Goal: Task Accomplishment & Management: Use online tool/utility

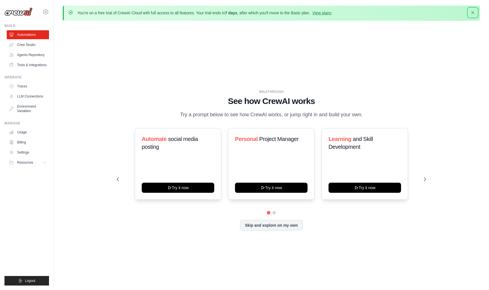
click at [474, 11] on icon "button" at bounding box center [473, 13] width 6 height 6
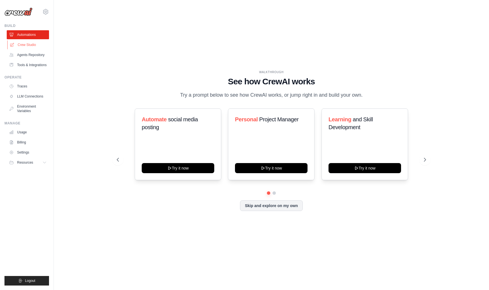
click at [29, 46] on link "Crew Studio" at bounding box center [28, 44] width 42 height 9
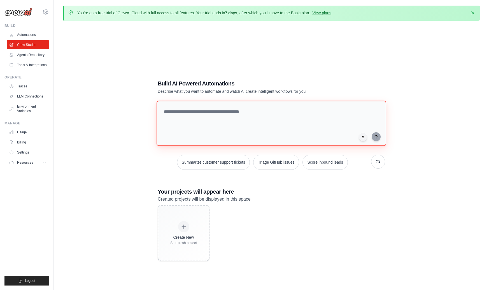
click at [190, 124] on textarea at bounding box center [272, 123] width 230 height 45
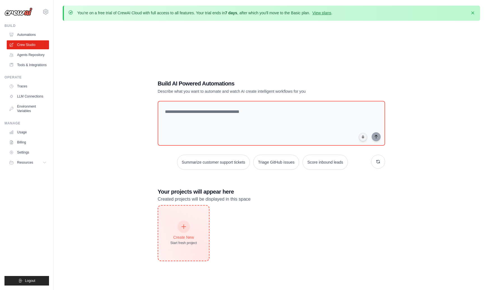
click at [186, 231] on div "Create New Start fresh project" at bounding box center [183, 233] width 27 height 24
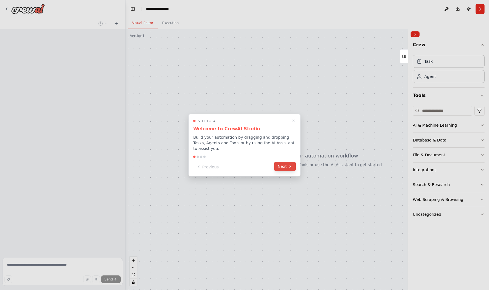
click at [284, 167] on button "Next" at bounding box center [285, 166] width 22 height 9
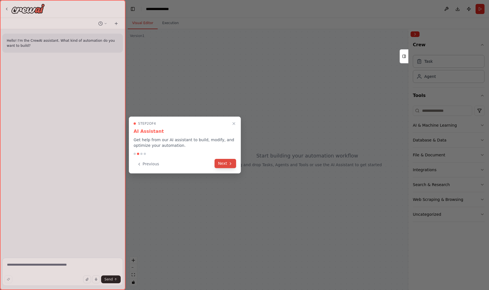
click at [228, 166] on button "Next" at bounding box center [225, 163] width 22 height 9
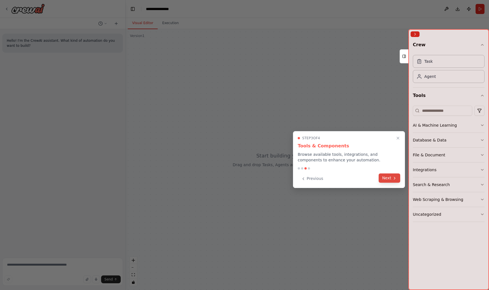
click at [391, 183] on div "Previous Next" at bounding box center [349, 178] width 102 height 9
click at [391, 180] on button "Next" at bounding box center [390, 177] width 22 height 9
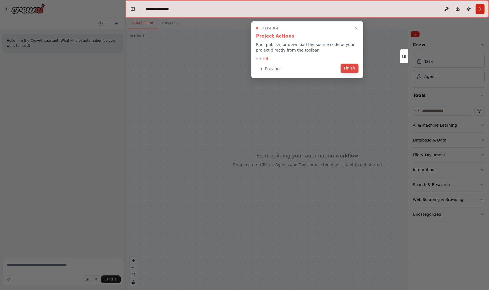
click at [348, 68] on button "Finish" at bounding box center [349, 68] width 18 height 9
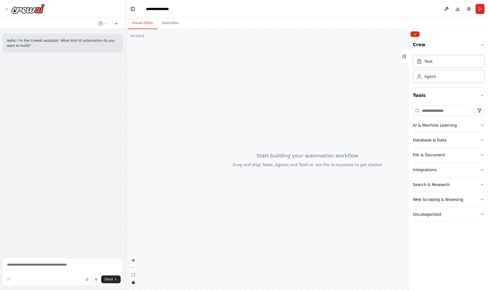
click at [72, 50] on div "Hello! I'm the CrewAI assistant. What kind of automation do you want to build?" at bounding box center [62, 43] width 121 height 19
click at [102, 46] on p "Hello! I'm the CrewAI assistant. What kind of automation do you want to build?" at bounding box center [63, 43] width 112 height 10
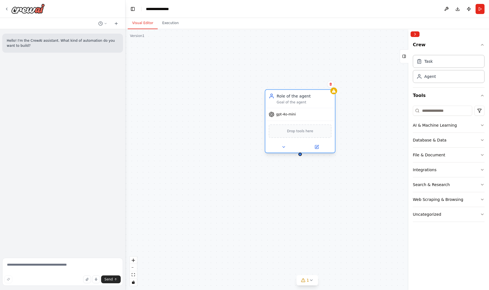
drag, startPoint x: 304, startPoint y: 100, endPoint x: 237, endPoint y: 83, distance: 69.1
click at [277, 100] on div "Goal of the agent" at bounding box center [304, 102] width 55 height 4
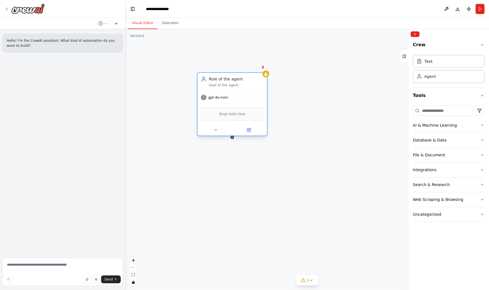
click at [226, 80] on div "Role of the agent" at bounding box center [236, 79] width 55 height 6
click at [237, 78] on div "Role of the agent" at bounding box center [236, 79] width 55 height 6
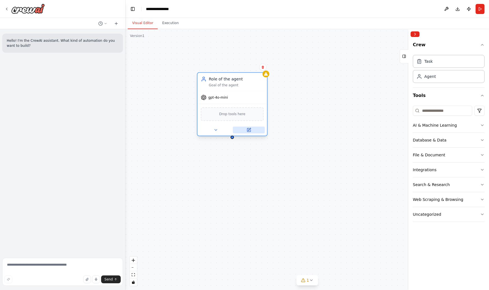
click at [249, 130] on icon at bounding box center [249, 129] width 3 height 3
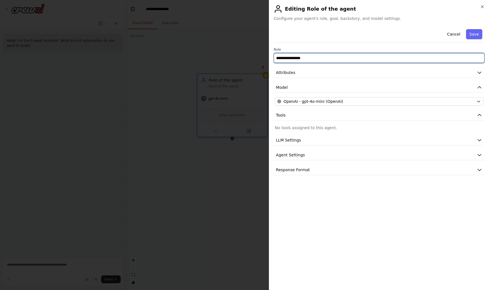
click at [311, 59] on input "**********" at bounding box center [379, 58] width 211 height 10
type input "*"
type input "****"
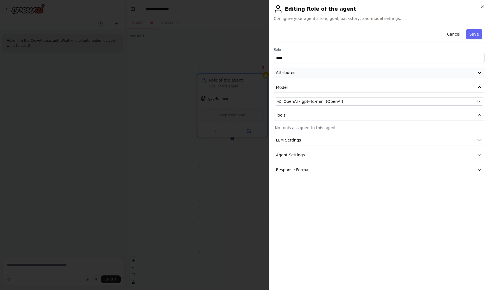
click at [341, 73] on button "Attributes" at bounding box center [379, 72] width 211 height 10
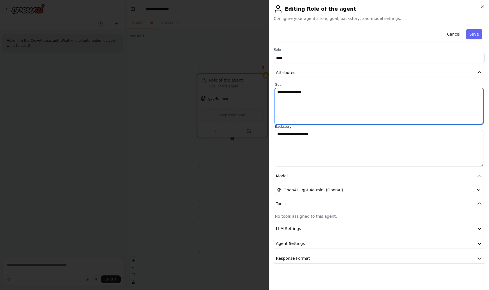
click at [325, 95] on textarea "**********" at bounding box center [379, 106] width 209 height 36
type textarea "*******"
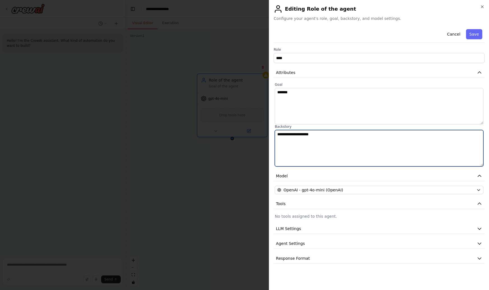
click at [306, 140] on textarea "**********" at bounding box center [379, 148] width 209 height 36
click at [303, 133] on textarea "**********" at bounding box center [379, 148] width 209 height 36
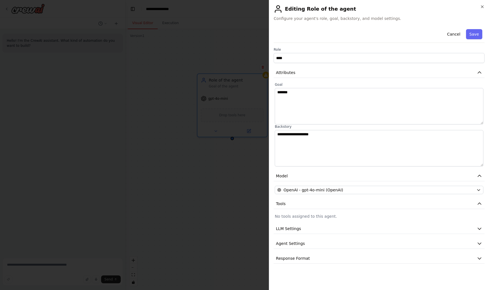
click at [319, 129] on label "Backstory" at bounding box center [379, 126] width 209 height 4
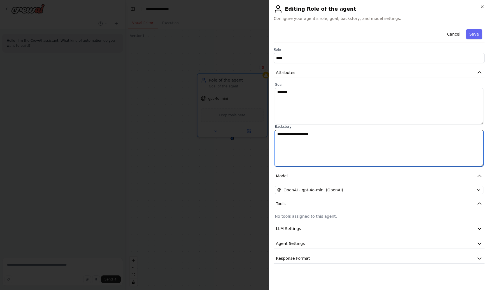
click at [292, 132] on textarea "**********" at bounding box center [379, 148] width 209 height 36
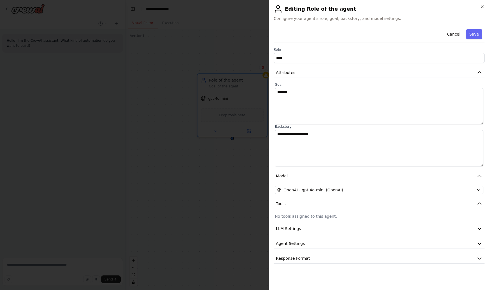
click at [330, 127] on label "Backstory" at bounding box center [379, 126] width 209 height 4
click at [281, 125] on label "Backstory" at bounding box center [379, 126] width 209 height 4
click at [297, 127] on div "⇥ tab" at bounding box center [299, 128] width 15 height 7
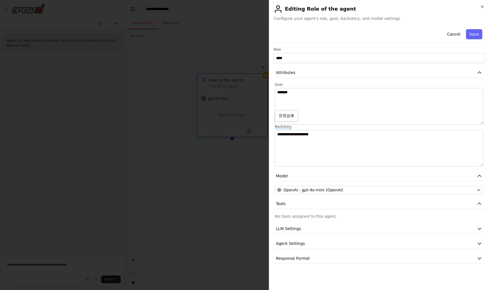
click at [321, 129] on div "**********" at bounding box center [379, 145] width 209 height 42
click at [475, 34] on button "Save" at bounding box center [474, 34] width 16 height 10
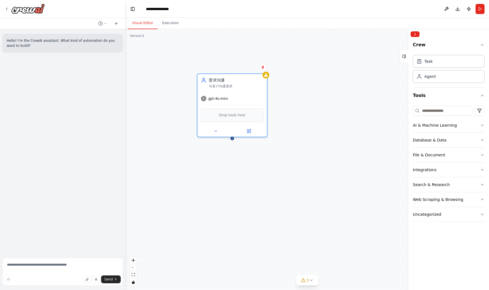
click at [346, 109] on div "需求沟通 与客户沟通需求 gpt-4o-mini Drop tools here" at bounding box center [306, 159] width 363 height 261
click at [215, 129] on icon at bounding box center [215, 130] width 4 height 4
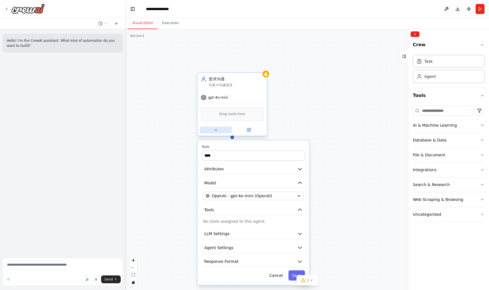
click at [216, 129] on icon at bounding box center [215, 130] width 4 height 4
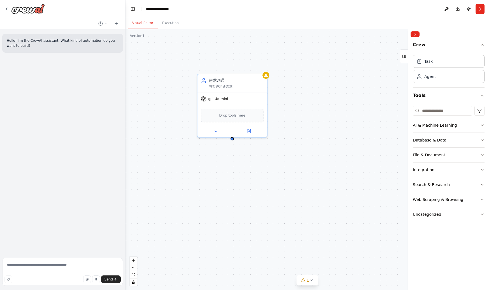
click at [291, 157] on div "需求沟通 与客户沟通需求 gpt-4o-mini Drop tools here" at bounding box center [306, 159] width 363 height 261
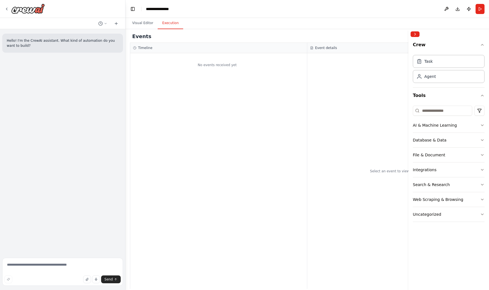
click at [168, 25] on button "Execution" at bounding box center [170, 23] width 25 height 12
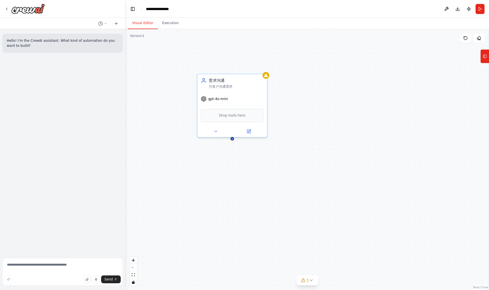
click at [143, 23] on button "Visual Editor" at bounding box center [143, 23] width 30 height 12
click at [265, 76] on icon at bounding box center [265, 74] width 4 height 4
click at [257, 77] on div "需求沟通" at bounding box center [236, 79] width 55 height 6
click at [379, 89] on div "需求沟通 与客户沟通需求 gpt-4o-mini Drop tools here" at bounding box center [306, 159] width 363 height 261
click at [258, 104] on div "Drop tools here" at bounding box center [232, 114] width 69 height 21
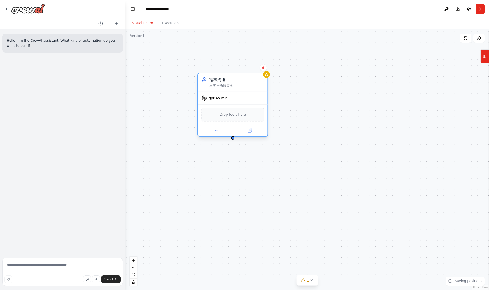
click at [239, 80] on div "需求沟通" at bounding box center [236, 80] width 55 height 6
click at [347, 88] on div "需求沟通 与客户沟通需求 gpt-4o-mini Drop tools here" at bounding box center [306, 159] width 363 height 261
click at [485, 59] on icon at bounding box center [485, 56] width 4 height 9
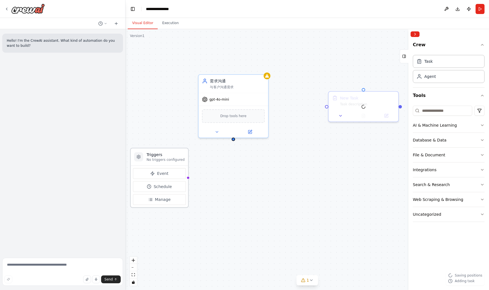
drag, startPoint x: 194, startPoint y: 156, endPoint x: 173, endPoint y: 158, distance: 21.1
click at [173, 158] on div "Triggers No triggers configured" at bounding box center [165, 157] width 38 height 10
click at [365, 106] on div "New Task Task description" at bounding box center [362, 99] width 69 height 18
click at [340, 114] on icon at bounding box center [340, 114] width 4 height 4
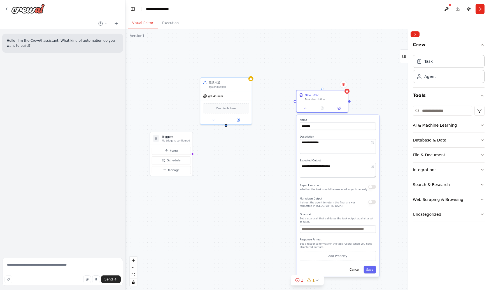
drag, startPoint x: 304, startPoint y: 186, endPoint x: 263, endPoint y: 162, distance: 46.4
click at [263, 162] on div "**********" at bounding box center [306, 159] width 363 height 261
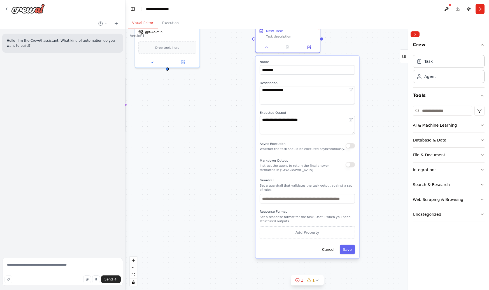
drag, startPoint x: 269, startPoint y: 215, endPoint x: 236, endPoint y: 178, distance: 49.4
click at [236, 178] on div "**********" at bounding box center [306, 159] width 363 height 261
click at [292, 201] on input "text" at bounding box center [306, 198] width 95 height 10
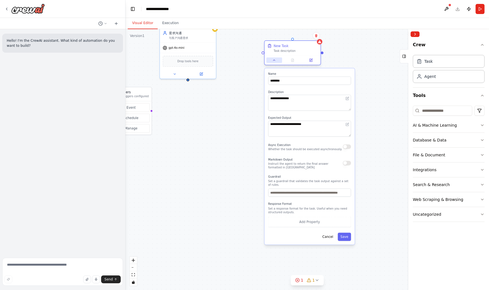
click at [276, 59] on icon at bounding box center [274, 60] width 4 height 4
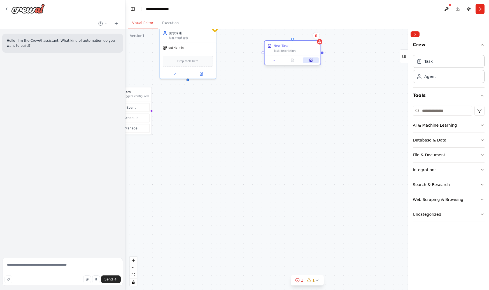
click at [311, 60] on icon at bounding box center [311, 60] width 2 height 2
drag, startPoint x: 313, startPoint y: 44, endPoint x: 304, endPoint y: 163, distance: 119.0
click at [306, 162] on div "New Task" at bounding box center [291, 159] width 44 height 4
drag, startPoint x: 299, startPoint y: 163, endPoint x: 253, endPoint y: 141, distance: 51.4
click at [255, 159] on div "New Task Task description" at bounding box center [283, 166] width 56 height 15
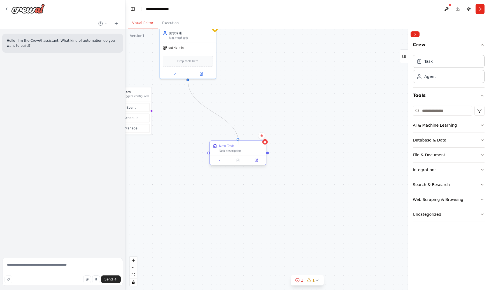
drag, startPoint x: 188, startPoint y: 80, endPoint x: 239, endPoint y: 144, distance: 82.3
click at [239, 144] on div "Triggers No triggers configured Event Schedule Manage 需求沟通 与客户沟通需求 gpt-4o-mini …" at bounding box center [247, 97] width 295 height 212
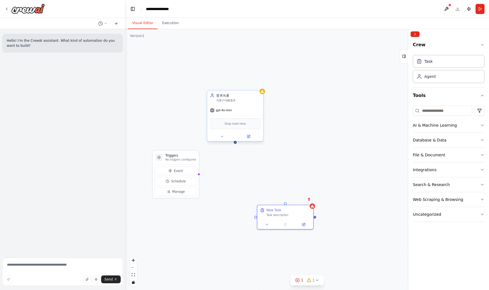
drag, startPoint x: 189, startPoint y: 80, endPoint x: 235, endPoint y: 143, distance: 77.8
click at [236, 144] on div "Triggers No triggers configured Event Schedule Manage 需求沟通 与客户沟通需求 gpt-4o-mini …" at bounding box center [306, 159] width 363 height 261
drag, startPoint x: 235, startPoint y: 143, endPoint x: 286, endPoint y: 204, distance: 79.9
click at [286, 204] on div "Triggers No triggers configured Event Schedule Manage 需求沟通 与客户沟通需求 gpt-4o-mini …" at bounding box center [294, 161] width 295 height 212
drag, startPoint x: 270, startPoint y: 209, endPoint x: 249, endPoint y: 172, distance: 42.5
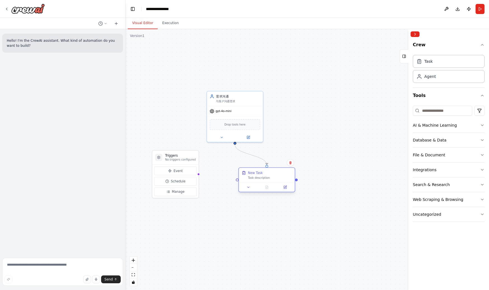
click at [250, 172] on div "New Task" at bounding box center [255, 173] width 15 height 4
click at [187, 170] on button "Event" at bounding box center [175, 170] width 43 height 9
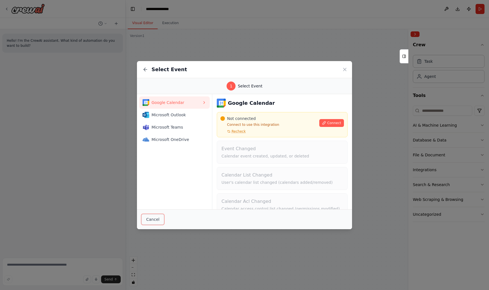
click at [160, 222] on button "Cancel" at bounding box center [152, 219] width 23 height 11
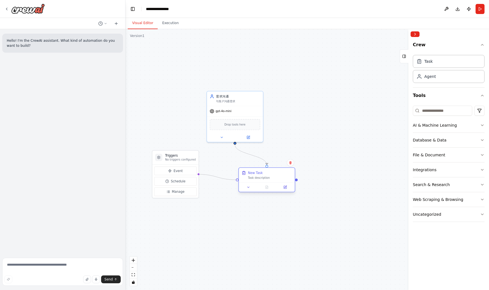
drag, startPoint x: 197, startPoint y: 174, endPoint x: 240, endPoint y: 183, distance: 43.3
click at [240, 183] on div "Triggers No triggers configured Event Schedule Manage 需求沟通 与客户沟通需求 gpt-4o-mini …" at bounding box center [294, 161] width 295 height 212
drag, startPoint x: 197, startPoint y: 175, endPoint x: 237, endPoint y: 181, distance: 40.8
click at [237, 181] on div "Triggers No triggers configured Event Schedule Manage 需求沟通 与客户沟通需求 gpt-4o-mini …" at bounding box center [294, 161] width 295 height 212
drag, startPoint x: 237, startPoint y: 180, endPoint x: 195, endPoint y: 175, distance: 42.3
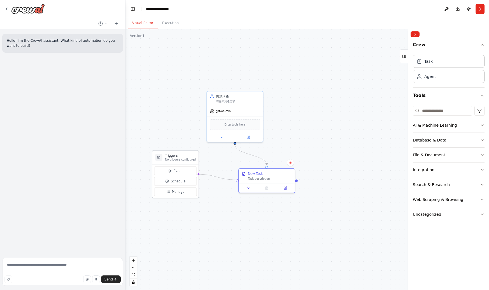
click at [195, 175] on div "Triggers No triggers configured Event Schedule Manage 需求沟通 与客户沟通需求 gpt-4o-mini …" at bounding box center [294, 161] width 295 height 212
click at [187, 153] on h3 "Triggers" at bounding box center [180, 155] width 31 height 4
drag, startPoint x: 185, startPoint y: 154, endPoint x: 186, endPoint y: 192, distance: 37.5
click at [186, 192] on div "Triggers No triggers configured" at bounding box center [175, 185] width 46 height 14
click at [214, 184] on div ".deletable-edge-delete-btn { width: 20px; height: 20px; border: 0px solid #ffff…" at bounding box center [306, 159] width 363 height 261
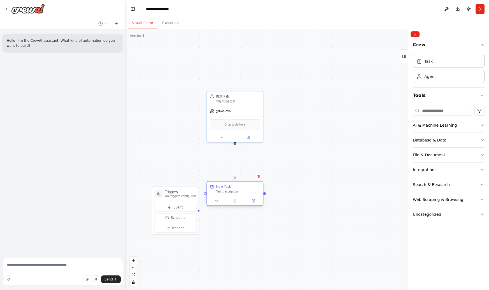
drag, startPoint x: 264, startPoint y: 177, endPoint x: 231, endPoint y: 190, distance: 35.4
click at [231, 190] on div "Task description" at bounding box center [238, 192] width 44 height 4
click at [186, 206] on button "Event" at bounding box center [175, 207] width 43 height 9
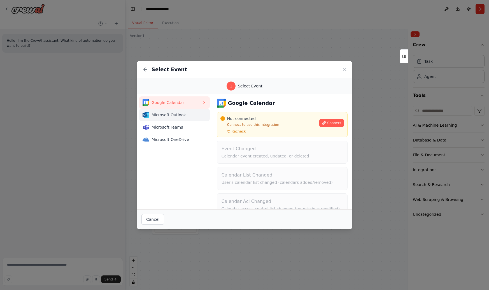
click at [175, 117] on span "Microsoft Outlook" at bounding box center [176, 115] width 50 height 6
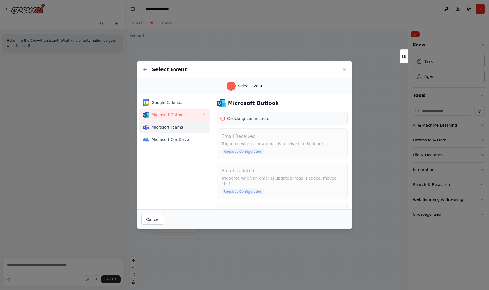
click at [175, 129] on span "Microsoft Teams" at bounding box center [176, 127] width 50 height 6
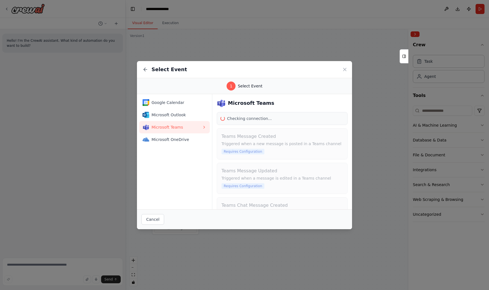
click at [175, 146] on div "Google Calendar Microsoft Outlook Microsoft Teams Microsoft OneDrive" at bounding box center [174, 121] width 75 height 54
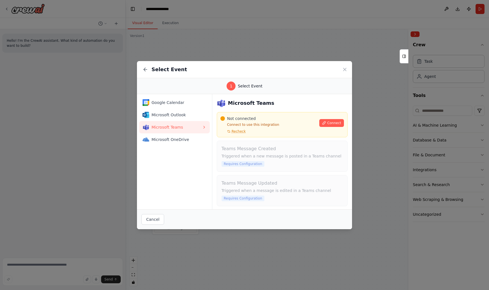
scroll to position [41, 0]
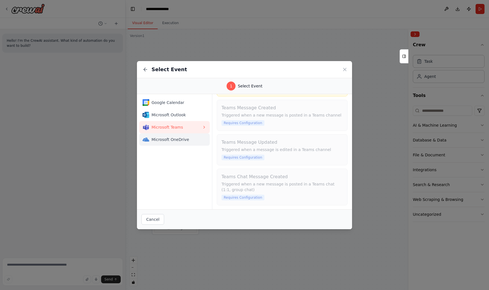
click at [181, 139] on span "Microsoft OneDrive" at bounding box center [176, 140] width 50 height 6
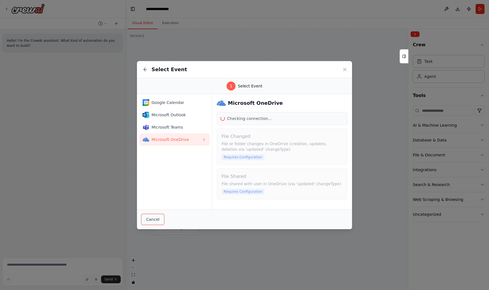
click at [155, 217] on button "Cancel" at bounding box center [152, 219] width 23 height 11
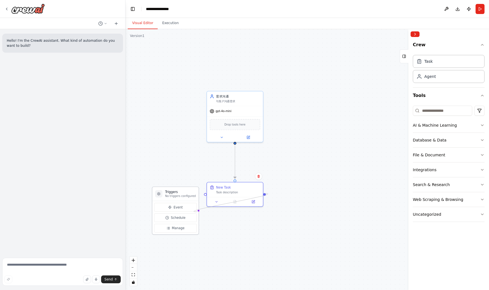
drag, startPoint x: 265, startPoint y: 193, endPoint x: 197, endPoint y: 211, distance: 70.9
click at [197, 211] on div "Triggers No triggers configured Event Schedule Manage 需求沟通 与客户沟通需求 gpt-4o-mini …" at bounding box center [294, 161] width 295 height 212
click at [432, 81] on div "Agent" at bounding box center [449, 76] width 72 height 13
drag, startPoint x: 389, startPoint y: 128, endPoint x: 332, endPoint y: 115, distance: 58.3
click at [332, 116] on div "Role of the agent" at bounding box center [343, 118] width 44 height 4
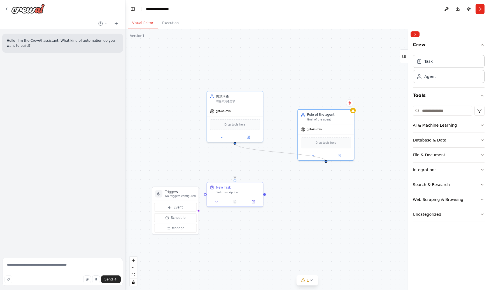
drag, startPoint x: 235, startPoint y: 143, endPoint x: 327, endPoint y: 162, distance: 93.5
click at [327, 162] on div ".deletable-edge-delete-btn { width: 20px; height: 20px; border: 0px solid #ffff…" at bounding box center [306, 159] width 363 height 261
click at [300, 193] on div ".deletable-edge-delete-btn { width: 20px; height: 20px; border: 0px solid #ffff…" at bounding box center [306, 159] width 363 height 261
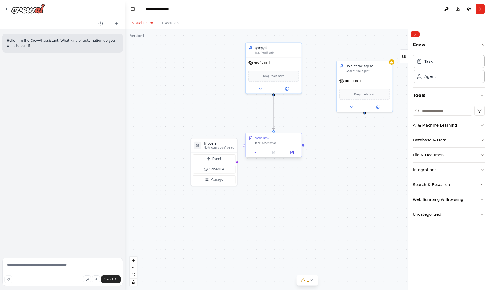
drag, startPoint x: 264, startPoint y: 195, endPoint x: 298, endPoint y: 147, distance: 58.7
click at [299, 147] on div ".deletable-edge-delete-btn { width: 20px; height: 20px; border: 0px solid #ffff…" at bounding box center [306, 159] width 363 height 261
drag, startPoint x: 299, startPoint y: 146, endPoint x: 337, endPoint y: 82, distance: 74.3
click at [338, 82] on div "Triggers No triggers configured Event Schedule Manage 需求沟通 与客户沟通需求 gpt-4o-mini …" at bounding box center [329, 113] width 295 height 212
click at [353, 71] on div "Goal of the agent" at bounding box center [364, 71] width 44 height 4
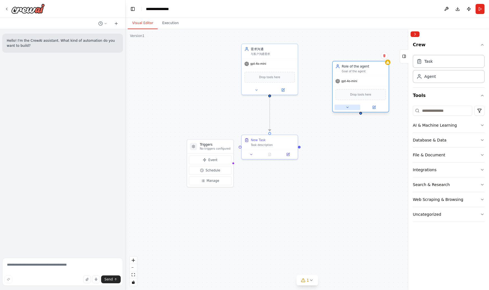
click at [345, 108] on button at bounding box center [347, 106] width 26 height 5
click at [72, 261] on textarea at bounding box center [62, 272] width 121 height 28
click at [73, 265] on textarea at bounding box center [62, 272] width 121 height 28
paste textarea "**********"
click at [80, 270] on textarea "**********" at bounding box center [62, 272] width 121 height 28
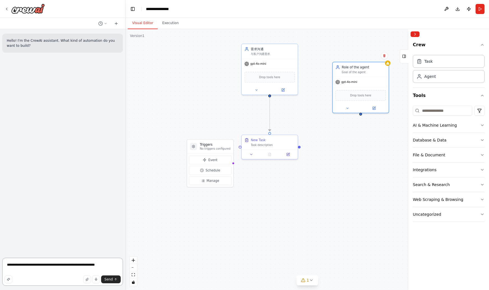
click at [80, 270] on textarea "**********" at bounding box center [62, 272] width 121 height 28
paste textarea "**********"
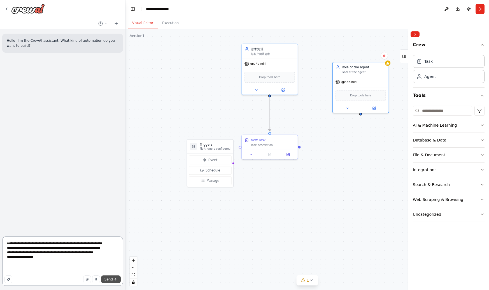
type textarea "**********"
click at [113, 281] on button "Send" at bounding box center [111, 279] width 20 height 8
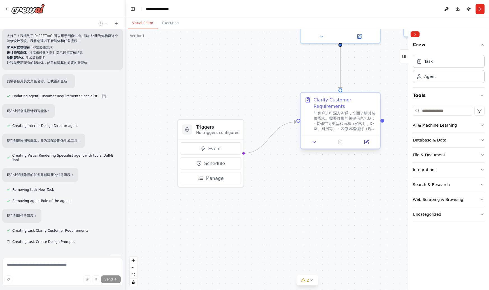
scroll to position [199, 0]
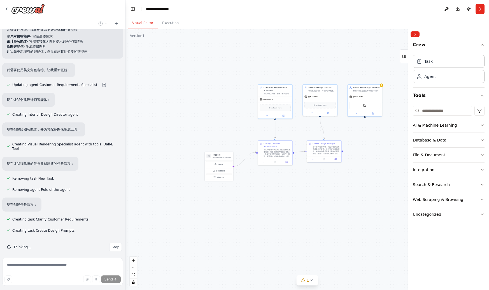
drag, startPoint x: 372, startPoint y: 146, endPoint x: 303, endPoint y: 180, distance: 77.1
click at [303, 180] on div ".deletable-edge-delete-btn { width: 20px; height: 20px; border: 0px solid #ffff…" at bounding box center [306, 159] width 363 height 261
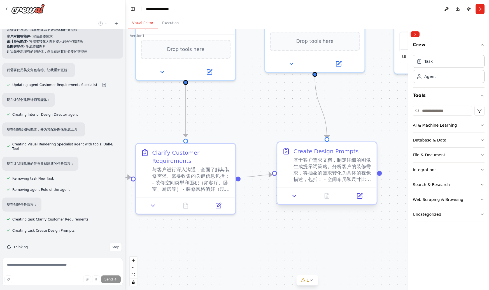
click at [329, 178] on div "基于客户需求文档，制定详细的图像生成提示词策略。分析客户的装修需求，将抽象的需求转化为具体的视觉描述，包括： - 空间布局和尺寸比例 - 装修风格的关键视觉元…" at bounding box center [332, 170] width 78 height 26
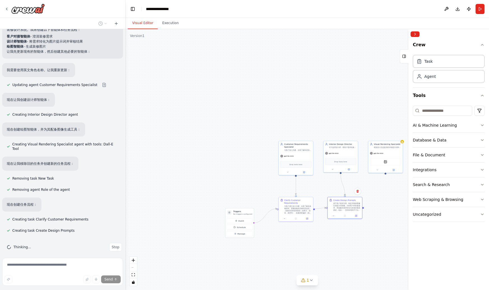
drag, startPoint x: 365, startPoint y: 236, endPoint x: 287, endPoint y: 211, distance: 81.4
click at [287, 211] on div ".deletable-edge-delete-btn { width: 20px; height: 20px; border: 0px solid #ffff…" at bounding box center [306, 159] width 363 height 261
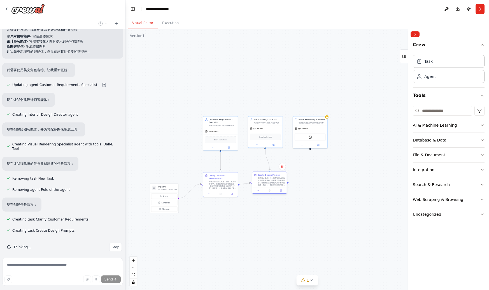
scroll to position [210, 0]
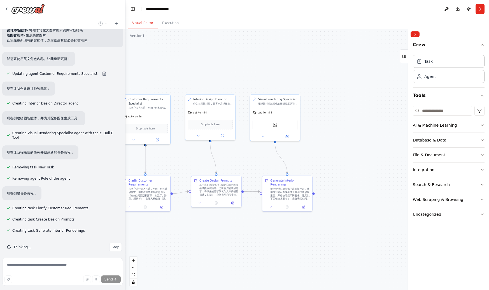
drag, startPoint x: 277, startPoint y: 228, endPoint x: 211, endPoint y: 218, distance: 67.0
click at [211, 219] on div ".deletable-edge-delete-btn { width: 20px; height: 20px; border: 0px solid #ffff…" at bounding box center [306, 159] width 363 height 261
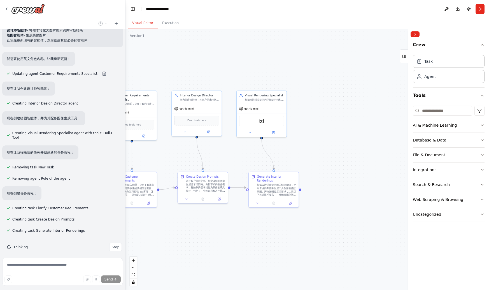
click at [477, 136] on button "Database & Data" at bounding box center [449, 140] width 72 height 15
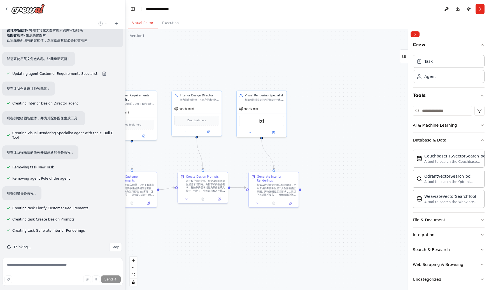
click at [479, 125] on button "AI & Machine Learning" at bounding box center [449, 125] width 72 height 15
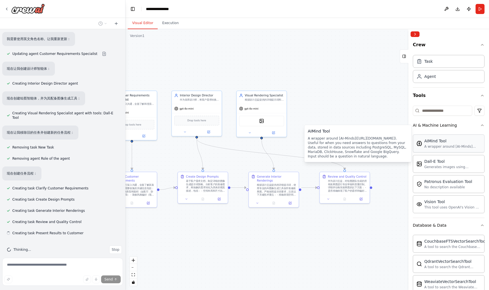
scroll to position [233, 0]
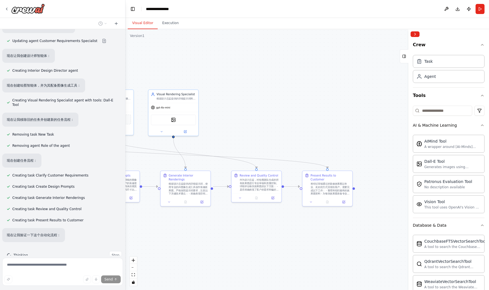
drag, startPoint x: 382, startPoint y: 214, endPoint x: 293, endPoint y: 212, distance: 88.8
click at [293, 213] on div ".deletable-edge-delete-btn { width: 20px; height: 20px; border: 0px solid #ffff…" at bounding box center [306, 159] width 363 height 261
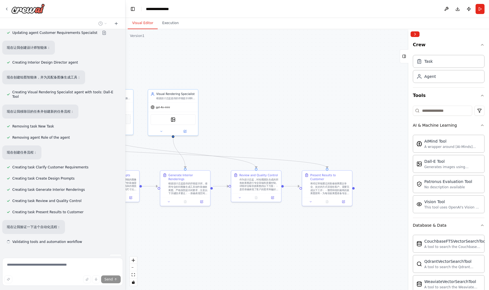
scroll to position [262, 0]
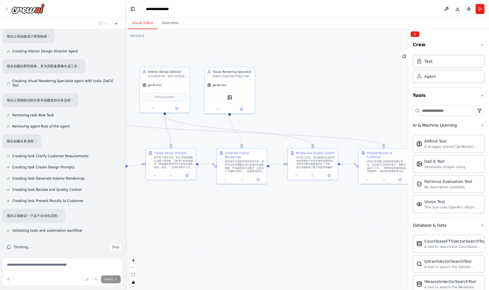
drag, startPoint x: 291, startPoint y: 226, endPoint x: 382, endPoint y: 201, distance: 95.2
click at [382, 201] on div ".deletable-edge-delete-btn { width: 20px; height: 20px; border: 0px solid #ffff…" at bounding box center [306, 159] width 363 height 261
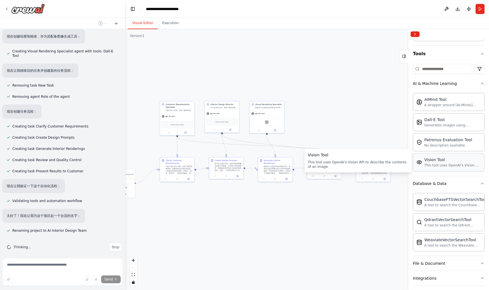
scroll to position [44, 0]
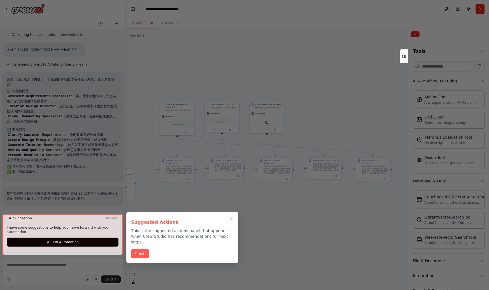
click at [141, 249] on button "Finish" at bounding box center [140, 253] width 18 height 9
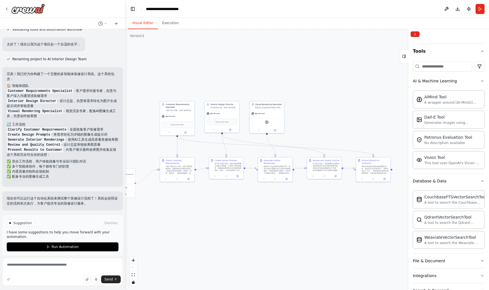
scroll to position [468, 0]
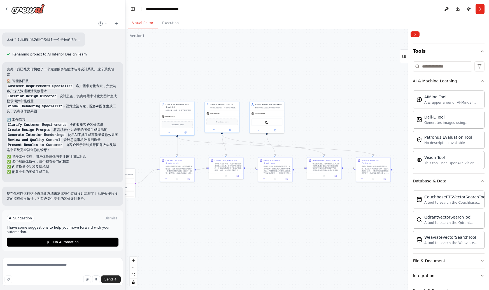
drag, startPoint x: 281, startPoint y: 223, endPoint x: 224, endPoint y: 225, distance: 57.4
click at [232, 226] on div ".deletable-edge-delete-btn { width: 20px; height: 20px; border: 0px solid #ffff…" at bounding box center [306, 159] width 363 height 261
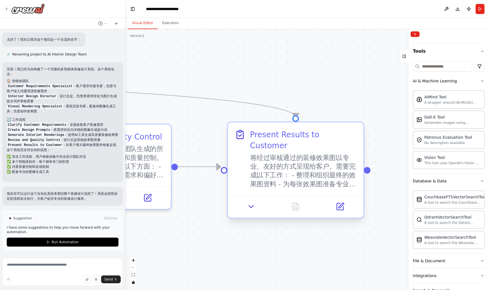
click at [283, 167] on div "将经过审核通过的装修效果图以专业、友好的方式呈现给客户。需要完成以下工作： - 整理和组织最终的效果图资料 - 为每张效果图准备专业的说明和介绍 - 突出设计…" at bounding box center [303, 170] width 107 height 35
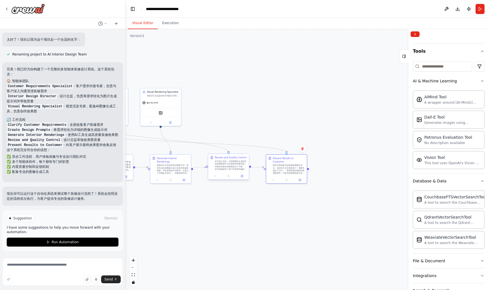
click at [229, 169] on div "作为设计总监，对绘图团队生成的所有效果图进行专业审核和质量控制。详细评估每张效果图的以下方面： - 是否准确体现了客户的需求和偏好 - 装修风格是否统一且符合…" at bounding box center [231, 165] width 32 height 11
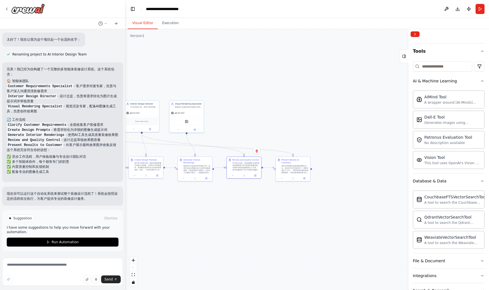
drag, startPoint x: 204, startPoint y: 193, endPoint x: 284, endPoint y: 202, distance: 80.3
click at [284, 202] on div ".deletable-edge-delete-btn { width: 20px; height: 20px; border: 0px solid #ffff…" at bounding box center [306, 159] width 363 height 261
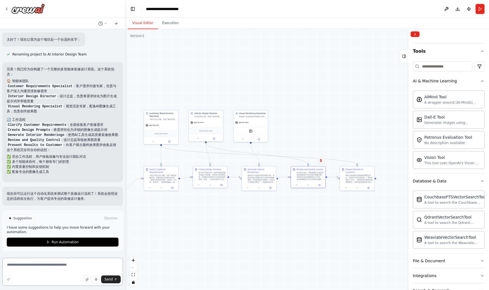
click at [78, 263] on textarea at bounding box center [62, 272] width 121 height 28
type textarea "**********"
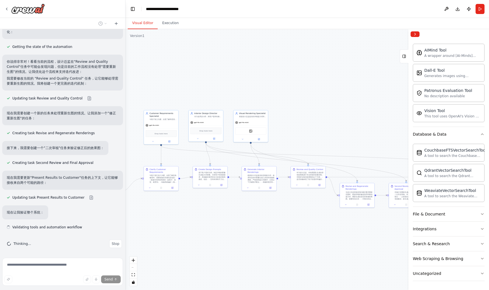
scroll to position [700, 0]
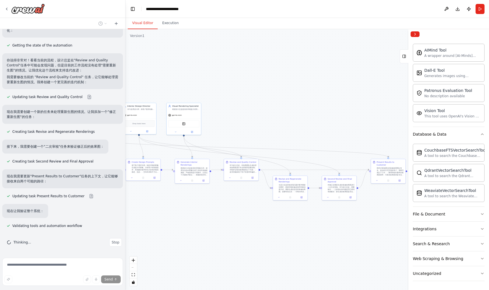
drag, startPoint x: 311, startPoint y: 216, endPoint x: 220, endPoint y: 203, distance: 91.7
click at [220, 203] on div ".deletable-edge-delete-btn { width: 20px; height: 20px; border: 0px solid #ffff…" at bounding box center [306, 159] width 363 height 261
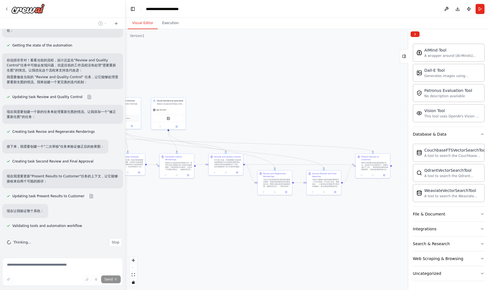
drag, startPoint x: 219, startPoint y: 203, endPoint x: 231, endPoint y: 202, distance: 12.6
click at [232, 202] on div ".deletable-edge-delete-btn { width: 20px; height: 20px; border: 0px solid #ffff…" at bounding box center [306, 159] width 363 height 261
drag, startPoint x: 285, startPoint y: 180, endPoint x: 270, endPoint y: 206, distance: 30.2
click at [272, 206] on div "当设计总监审核发现问题并要求重新生图时，根据详细的修改指导和新的提示词，重新生成改进后的装修效果图。需要特别注意： - 仔细分析设计总监指出的具体问题 - 严…" at bounding box center [270, 201] width 27 height 9
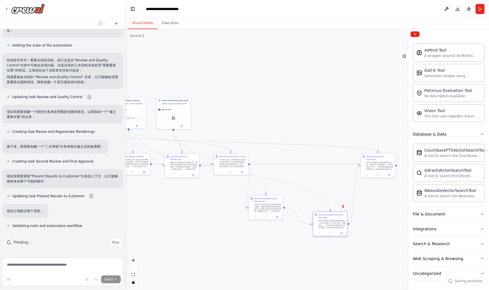
drag, startPoint x: 333, startPoint y: 177, endPoint x: 334, endPoint y: 231, distance: 53.5
click at [335, 228] on div "Second Review and Final Approval 对修正后重新生成的装修效果图进行二次专业审核。作为设计总监，需要验证： - 之前指出的问题是…" at bounding box center [332, 220] width 27 height 15
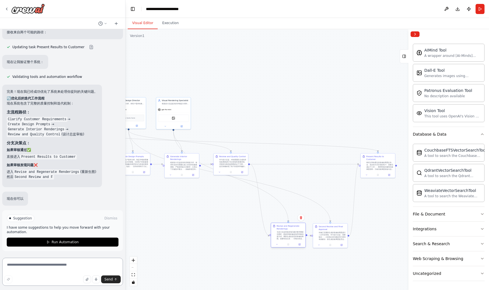
drag, startPoint x: 262, startPoint y: 205, endPoint x: 285, endPoint y: 233, distance: 36.1
click at [285, 233] on div "当设计总监审核发现问题并要求重新生图时，根据详细的修改指导和新的提示词，重新生成改进后的装修效果图。需要特别注意： - 仔细分析设计总监指出的具体问题 - 严…" at bounding box center [290, 235] width 27 height 9
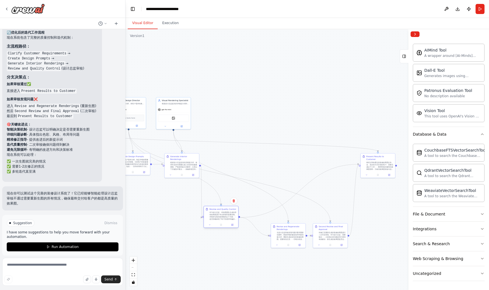
scroll to position [920, 0]
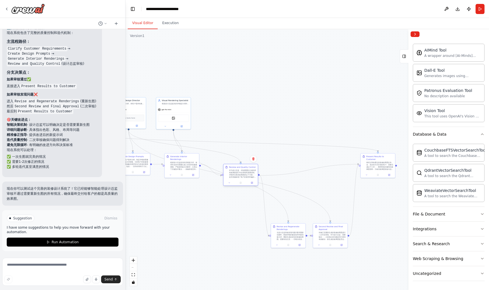
drag, startPoint x: 230, startPoint y: 160, endPoint x: 242, endPoint y: 167, distance: 13.6
click at [242, 169] on div "作为设计总监，对绘图团队生成的所有效果图进行专业审核和质量控制。详细评估每张效果图的以下方面： - 是否准确体现了客户的需求和偏好 - 装修风格是否统一且符合…" at bounding box center [242, 173] width 27 height 9
drag, startPoint x: 177, startPoint y: 112, endPoint x: 261, endPoint y: 85, distance: 88.3
click at [262, 86] on div "gpt-4o-mini DallETool" at bounding box center [252, 92] width 34 height 23
drag, startPoint x: 177, startPoint y: 165, endPoint x: 188, endPoint y: 221, distance: 57.2
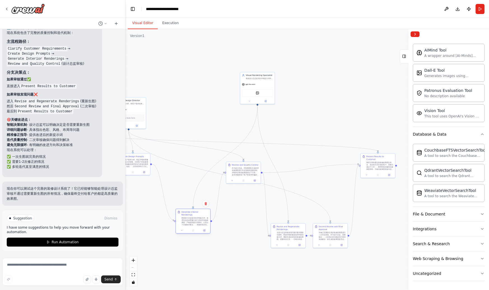
click at [188, 221] on div "根据设计总监提供的详细提示词，使用专业的AI图像生成工具创作装修效果图。严格按照提示词要求，注意以下关键技术要点： - 准确表现空间的比例和布局 - 精确呈现…" at bounding box center [194, 221] width 27 height 9
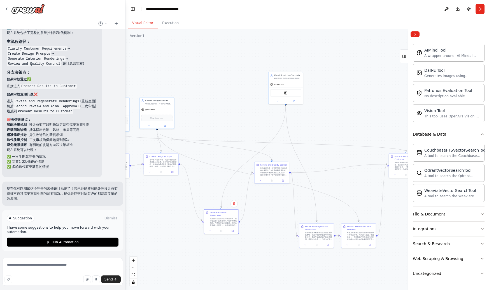
drag, startPoint x: 174, startPoint y: 180, endPoint x: 213, endPoint y: 180, distance: 38.9
click at [213, 180] on div ".deletable-edge-delete-btn { width: 20px; height: 20px; border: 0px solid #ffff…" at bounding box center [306, 159] width 363 height 261
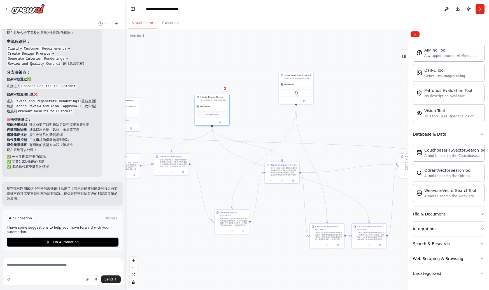
drag, startPoint x: 172, startPoint y: 115, endPoint x: 218, endPoint y: 113, distance: 45.7
click at [218, 113] on div "Drop tools here" at bounding box center [212, 114] width 31 height 7
drag, startPoint x: 178, startPoint y: 163, endPoint x: 195, endPoint y: 166, distance: 17.7
click at [196, 169] on div "基于客户需求文档，制定详细的图像生成提示词策略。分析客户的装修需求，将抽象的需求转化为具体的视觉描述，包括： - 空间布局和尺寸比例 - 装修风格的关键视觉元…" at bounding box center [191, 173] width 27 height 9
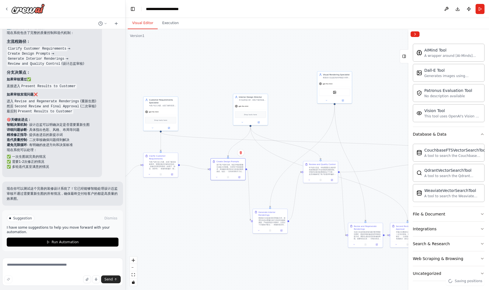
drag, startPoint x: 163, startPoint y: 209, endPoint x: 248, endPoint y: 207, distance: 84.3
click at [249, 208] on div ".deletable-edge-delete-btn { width: 20px; height: 20px; border: 0px solid #ffff…" at bounding box center [306, 159] width 363 height 261
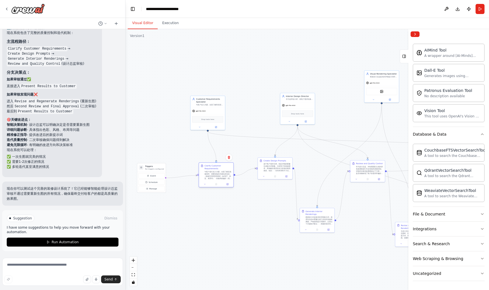
drag, startPoint x: 215, startPoint y: 160, endPoint x: 233, endPoint y: 184, distance: 29.4
click at [232, 179] on div "与客户进行深入沟通，全面了解其装修需求。需要收集的关键信息包括： - 装修空间类型和面积（如客厅、卧室、厨房等） - 装修风格偏好（现代简约、北欧、中式、欧式…" at bounding box center [217, 175] width 27 height 9
drag, startPoint x: 213, startPoint y: 108, endPoint x: 244, endPoint y: 106, distance: 31.7
click at [247, 104] on div "gpt-4o-mini" at bounding box center [241, 107] width 34 height 6
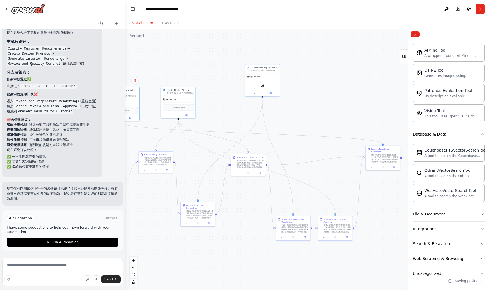
drag, startPoint x: 306, startPoint y: 161, endPoint x: 181, endPoint y: 153, distance: 125.4
click at [181, 153] on div ".deletable-edge-delete-btn { width: 20px; height: 20px; border: 0px solid #ffff…" at bounding box center [306, 159] width 363 height 261
drag, startPoint x: 371, startPoint y: 153, endPoint x: 372, endPoint y: 150, distance: 3.0
click at [372, 150] on div "将经过审核通过的装修效果图以专业、友好的方式呈现给客户。需要完成以下工作： - 整理和组织最终的效果图资料 - 为每张效果图准备专业的说明和介绍 - 突出设计…" at bounding box center [379, 153] width 27 height 9
drag, startPoint x: 328, startPoint y: 225, endPoint x: 339, endPoint y: 226, distance: 10.9
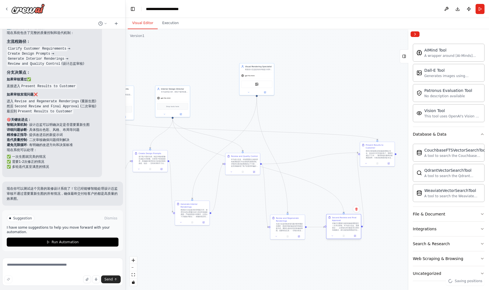
click at [340, 226] on div "对修正后重新生成的装修效果图进行二次专业审核。作为设计总监，需要验证： - 之前指出的问题是否已得到有效解决 - 新生成的效果图是否达到了预期的改进效果 - …" at bounding box center [345, 226] width 27 height 9
drag, startPoint x: 339, startPoint y: 226, endPoint x: 317, endPoint y: 226, distance: 21.8
click at [317, 226] on div "对修正后重新生成的装修效果图进行二次专业审核。作为设计总监，需要验证： - 之前指出的问题是否已得到有效解决 - 新生成的效果图是否达到了预期的改进效果 - …" at bounding box center [325, 226] width 27 height 9
drag, startPoint x: 318, startPoint y: 227, endPoint x: 342, endPoint y: 228, distance: 24.9
click at [342, 228] on div "对修正后重新生成的装修效果图进行二次专业审核。作为设计总监，需要验证： - 之前指出的问题是否已得到有效解决 - 新生成的效果图是否达到了预期的改进效果 - …" at bounding box center [342, 226] width 27 height 9
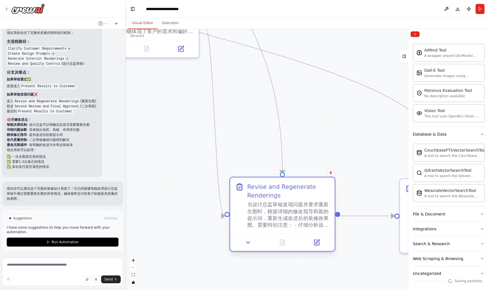
click at [291, 220] on div "当设计总监审核发现问题并要求重新生图时，根据详细的修改指导和新的提示词，重新生成改进后的装修效果图。需要特别注意： - 仔细分析设计总监指出的具体问题 - 严…" at bounding box center [288, 214] width 82 height 27
click at [250, 243] on icon at bounding box center [248, 242] width 7 height 7
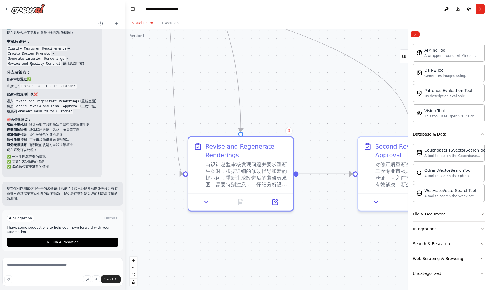
drag, startPoint x: 357, startPoint y: 206, endPoint x: 312, endPoint y: 161, distance: 63.0
click at [313, 161] on div ".deletable-edge-delete-btn { width: 20px; height: 20px; border: 0px solid #ffff…" at bounding box center [306, 159] width 363 height 261
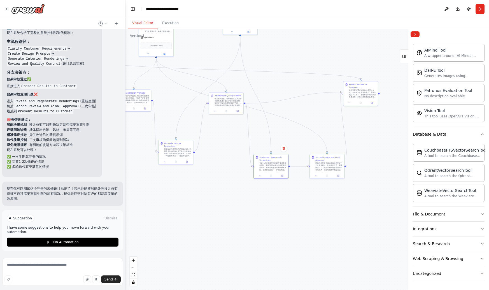
drag, startPoint x: 371, startPoint y: 160, endPoint x: 314, endPoint y: 169, distance: 58.2
click at [314, 170] on div ".deletable-edge-delete-btn { width: 20px; height: 20px; border: 0px solid #ffff…" at bounding box center [306, 159] width 363 height 261
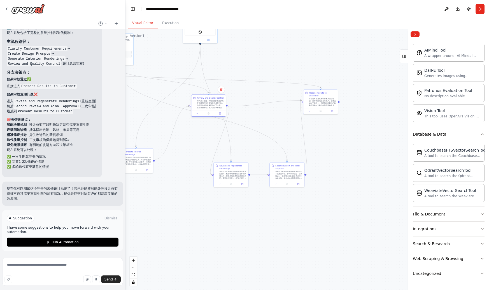
drag, startPoint x: 186, startPoint y: 105, endPoint x: 205, endPoint y: 100, distance: 20.0
click at [205, 100] on div "Review and Quality Control 作为设计总监，对绘图团队生成的所有效果图进行专业审核和质量控制。详细评估每张效果图的以下方面： - 是否…" at bounding box center [210, 102] width 27 height 12
click at [319, 186] on div ".deletable-edge-delete-btn { width: 20px; height: 20px; border: 0px solid #ffff…" at bounding box center [306, 159] width 363 height 261
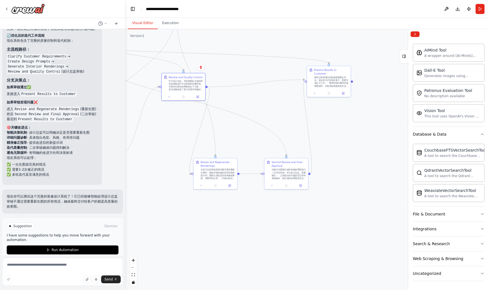
scroll to position [914, 0]
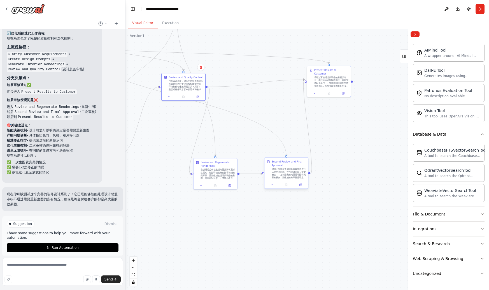
click at [302, 176] on div "对修正后重新生成的装修效果图进行二次专业审核。作为设计总监，需要验证： - 之前指出的问题是否已得到有效解决 - 新生成的效果图是否达到了预期的改进效果 - …" at bounding box center [289, 172] width 34 height 11
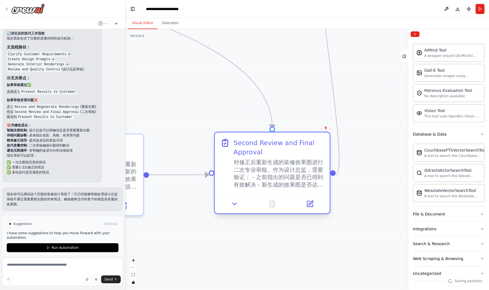
click at [295, 174] on div "对修正后重新生成的装修效果图进行二次专业审核。作为设计总监，需要验证： - 之前指出的问题是否已得到有效解决 - 新生成的效果图是否达到了预期的改进效果 - …" at bounding box center [279, 173] width 90 height 30
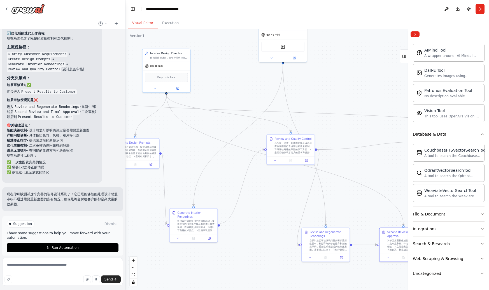
drag, startPoint x: 199, startPoint y: 134, endPoint x: 302, endPoint y: 196, distance: 120.5
click at [302, 196] on div ".deletable-edge-delete-btn { width: 20px; height: 20px; border: 0px solid #ffff…" at bounding box center [306, 159] width 363 height 261
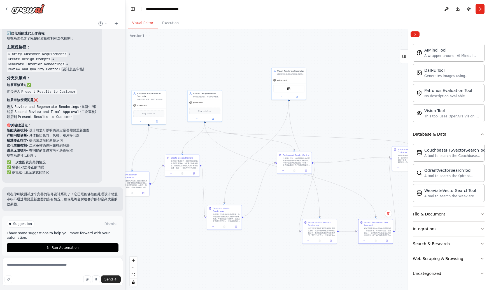
scroll to position [920, 0]
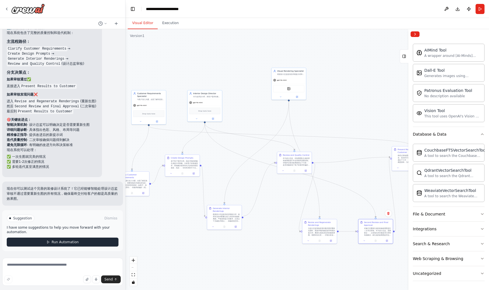
click at [60, 243] on span "Run Automation" at bounding box center [65, 242] width 27 height 4
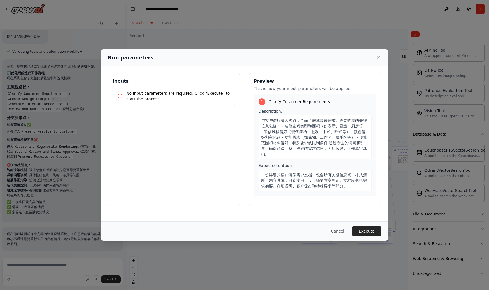
click at [164, 95] on p "No input parameters are required. Click "Execute" to start the process." at bounding box center [178, 95] width 104 height 11
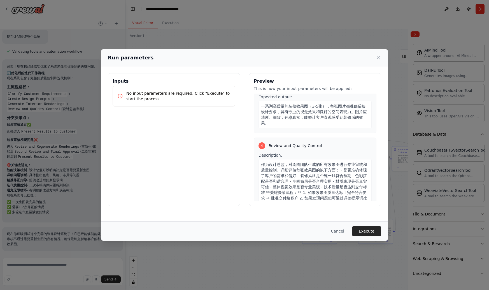
scroll to position [424, 0]
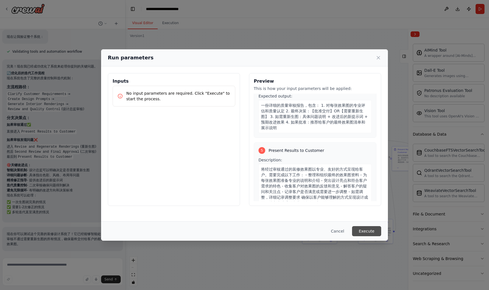
click at [369, 228] on button "Execute" at bounding box center [366, 231] width 29 height 10
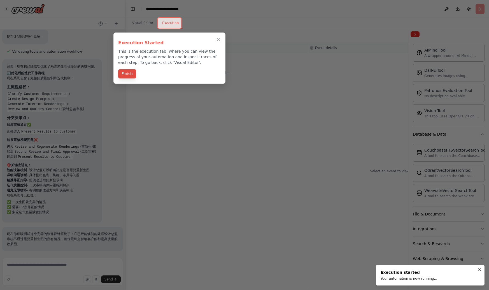
click at [128, 74] on button "Finish" at bounding box center [127, 73] width 18 height 9
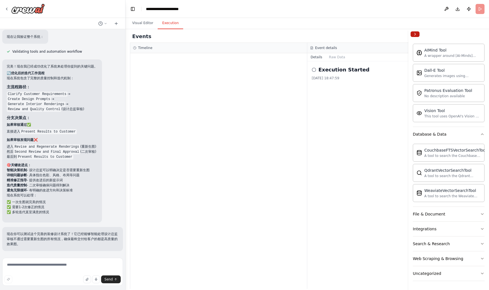
click at [414, 34] on button "Collapse right sidebar" at bounding box center [414, 34] width 9 height 6
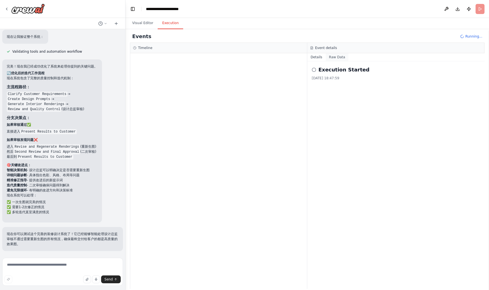
click at [335, 56] on button "Raw Data" at bounding box center [337, 57] width 23 height 8
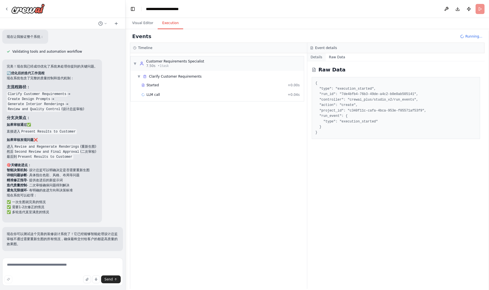
click at [314, 56] on button "Details" at bounding box center [316, 57] width 18 height 8
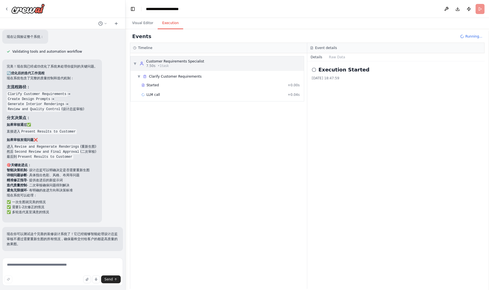
click at [192, 63] on div "Customer Requirements Specialist" at bounding box center [175, 61] width 58 height 4
click at [181, 76] on span "Clarify Customer Requirements" at bounding box center [175, 76] width 53 height 4
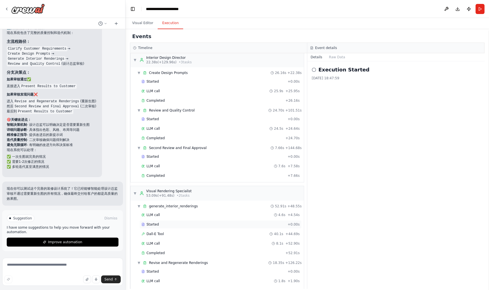
scroll to position [133, 0]
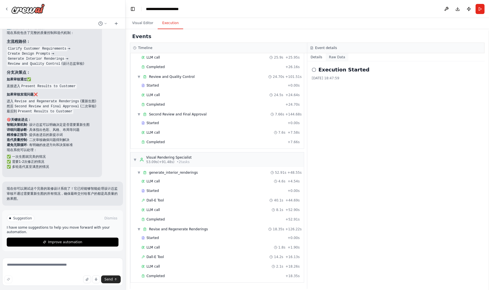
click at [342, 54] on button "Raw Data" at bounding box center [337, 57] width 23 height 8
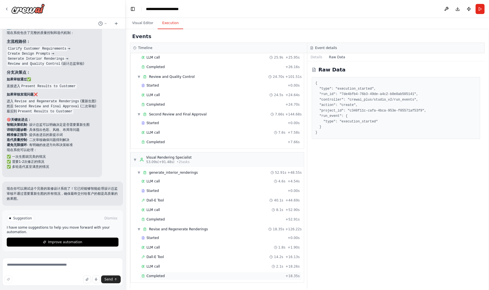
click at [223, 277] on div "Completed" at bounding box center [212, 276] width 142 height 4
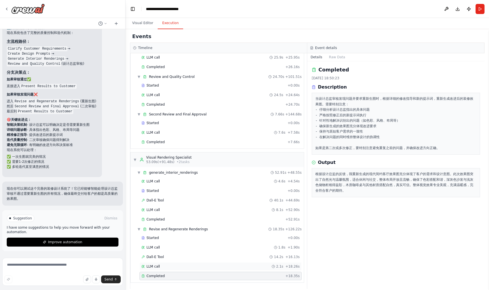
click at [222, 267] on div "LLM call 2.1s + 18.26s" at bounding box center [220, 266] width 158 height 4
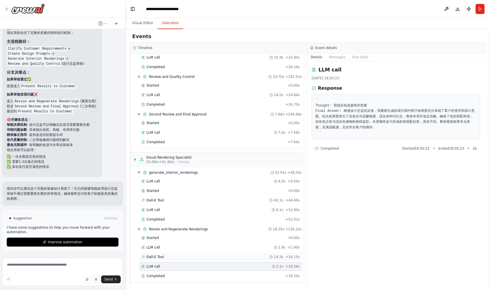
click at [218, 256] on div "Dall-E Tool 14.2s + 16.13s" at bounding box center [220, 257] width 158 height 4
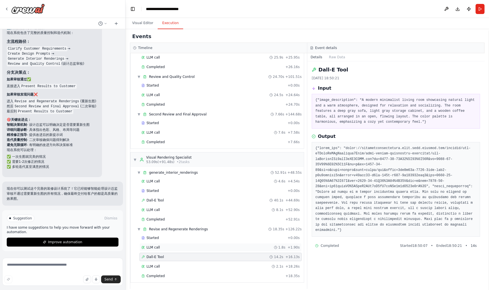
click at [221, 249] on div "LLM call 1.8s + 1.90s" at bounding box center [220, 247] width 158 height 4
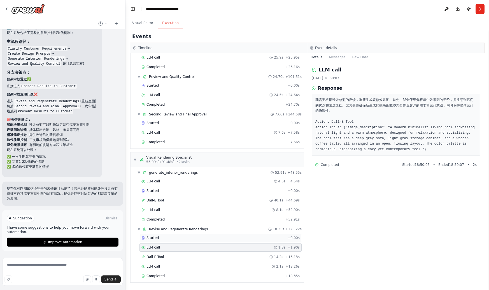
click at [212, 236] on div "Started" at bounding box center [213, 237] width 144 height 4
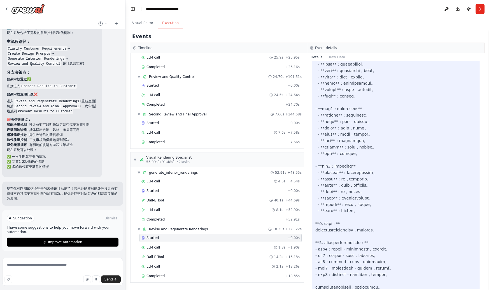
scroll to position [394, 0]
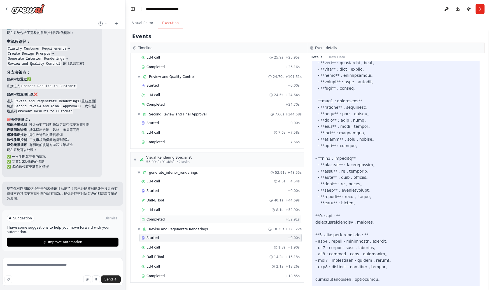
click at [289, 220] on span "+ 52.91s" at bounding box center [292, 219] width 14 height 4
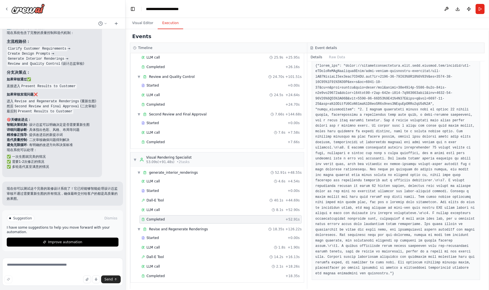
click at [284, 214] on div "LLM call 4.6s + 4.54s Started + 0.00s Dall-E Tool 40.1s + 44.69s LLM call 8.1s …" at bounding box center [219, 201] width 169 height 48
click at [280, 211] on span "8.1s" at bounding box center [279, 209] width 7 height 4
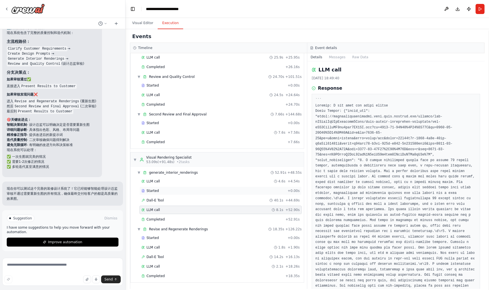
click at [263, 193] on div "Started + 0.00s" at bounding box center [220, 190] width 162 height 8
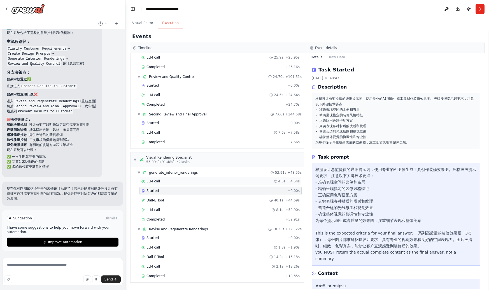
click at [255, 183] on div "LLM call 4.6s + 4.54s" at bounding box center [220, 181] width 158 height 4
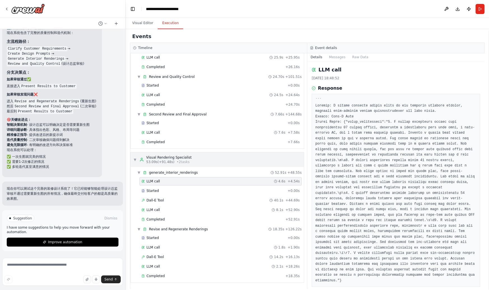
click at [251, 160] on div "▼ Visual Rendering Specialist 53.09s (+91.48s) • 2 task s" at bounding box center [216, 159] width 173 height 15
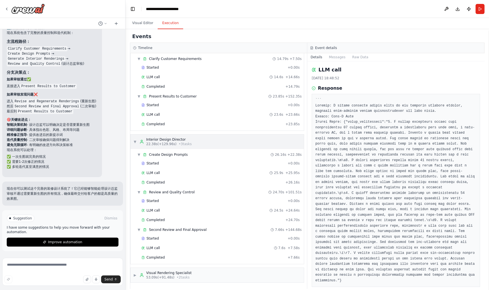
click at [194, 146] on div "▼ Interior Design Director 22.38s (+129.96s) • 3 task s" at bounding box center [216, 141] width 173 height 15
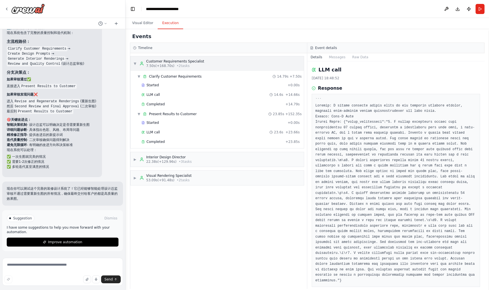
click at [177, 64] on span "• 2 task s" at bounding box center [183, 66] width 13 height 4
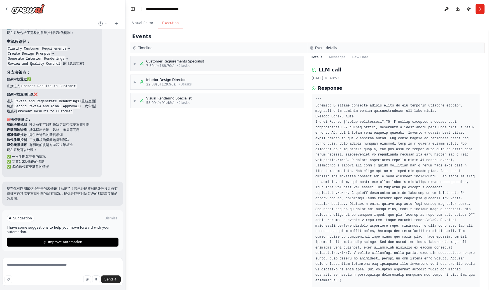
click at [177, 64] on span "• 2 task s" at bounding box center [183, 66] width 13 height 4
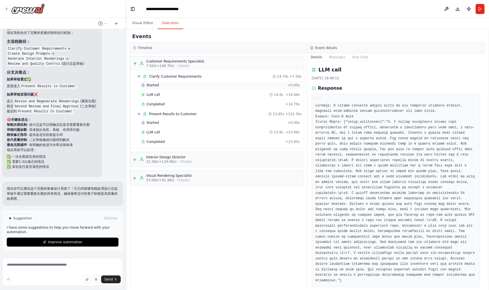
click at [185, 85] on div "Started" at bounding box center [213, 85] width 144 height 4
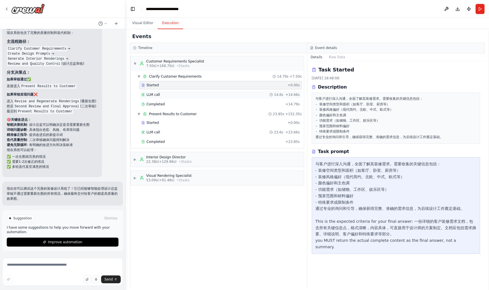
click at [180, 97] on div "LLM call 14.6s + 14.66s" at bounding box center [220, 94] width 158 height 4
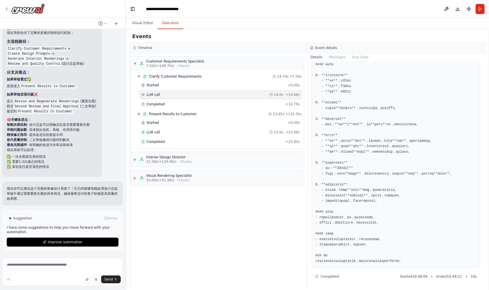
scroll to position [101, 0]
click at [228, 105] on div "Completed" at bounding box center [212, 104] width 142 height 4
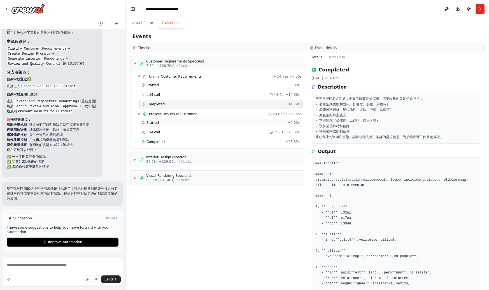
click at [222, 122] on div "Started" at bounding box center [213, 122] width 144 height 4
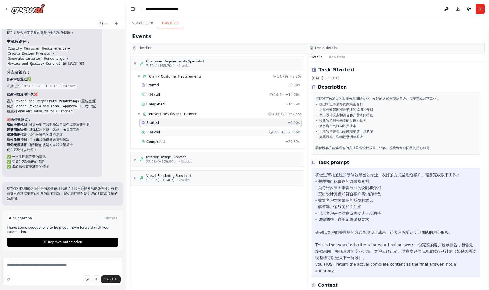
click at [217, 134] on div "LLM call 23.6s + 23.66s" at bounding box center [220, 132] width 158 height 4
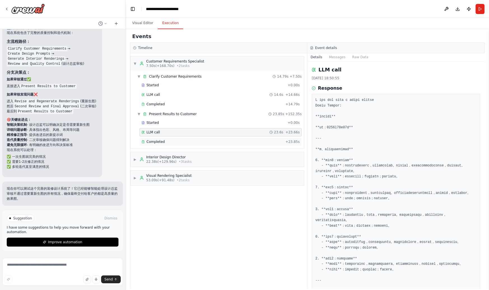
click at [216, 141] on div "Completed" at bounding box center [212, 141] width 142 height 4
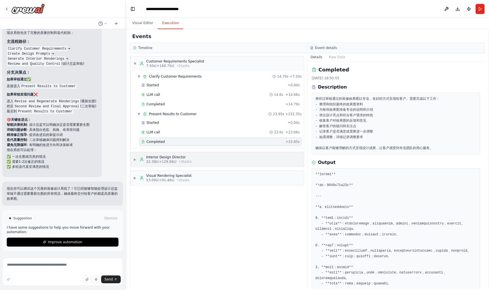
click at [186, 163] on span "• 3 task s" at bounding box center [185, 161] width 13 height 4
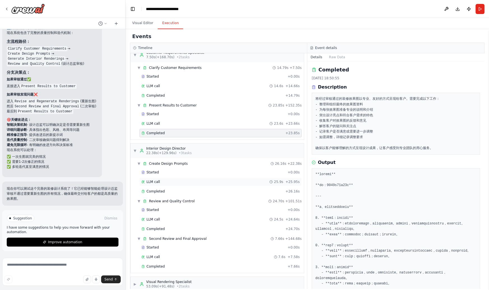
scroll to position [18, 0]
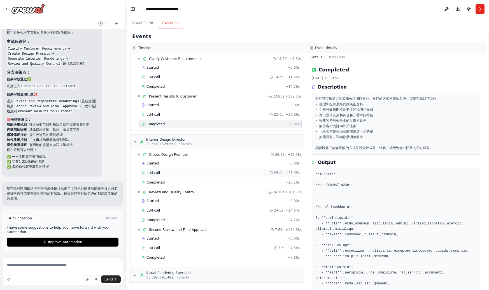
click at [189, 173] on div "LLM call 25.9s + 25.95s" at bounding box center [220, 173] width 158 height 4
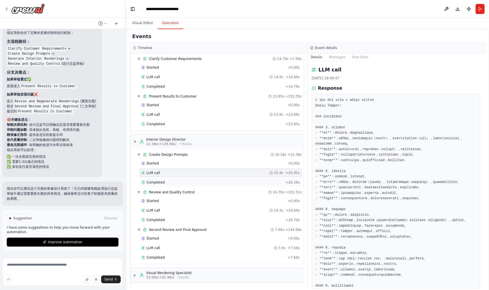
click at [188, 183] on div "Completed" at bounding box center [212, 182] width 142 height 4
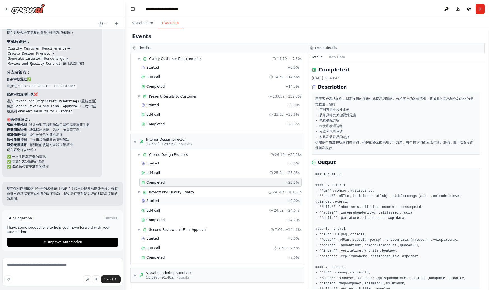
click at [189, 201] on div "Started" at bounding box center [213, 201] width 144 height 4
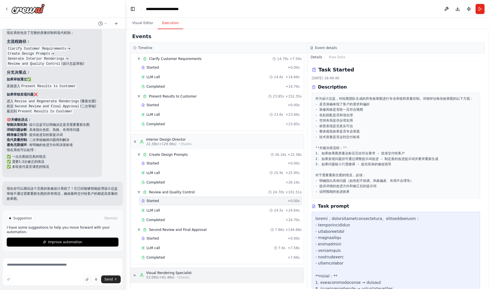
click at [181, 274] on div "Visual Rendering Specialist" at bounding box center [168, 272] width 45 height 4
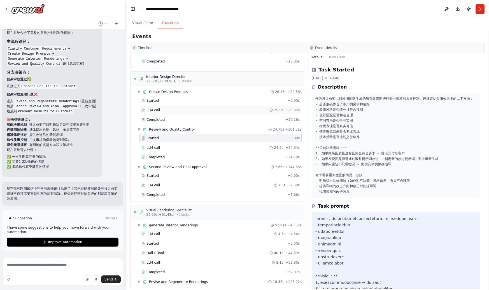
scroll to position [133, 0]
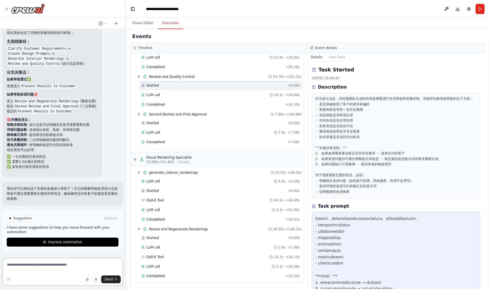
click at [72, 268] on textarea at bounding box center [62, 272] width 121 height 28
type textarea "**********"
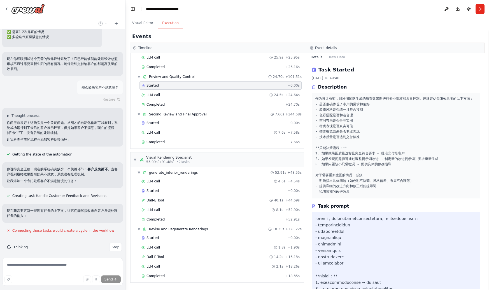
scroll to position [1054, 0]
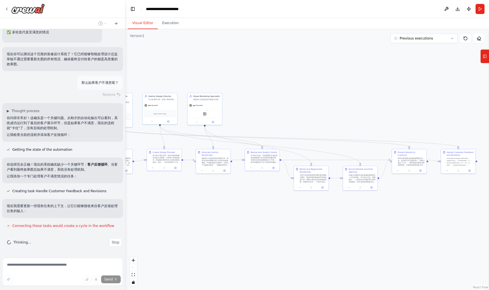
click at [138, 21] on button "Visual Editor" at bounding box center [143, 23] width 30 height 12
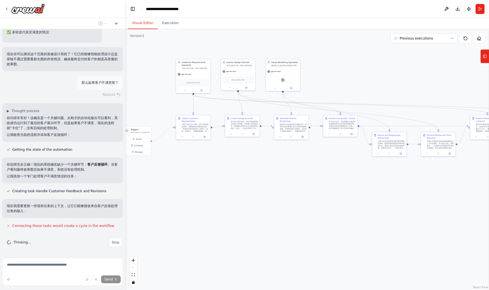
drag, startPoint x: 251, startPoint y: 214, endPoint x: 330, endPoint y: 181, distance: 85.2
click at [330, 181] on div ".deletable-edge-delete-btn { width: 20px; height: 20px; border: 0px solid #ffff…" at bounding box center [306, 159] width 363 height 261
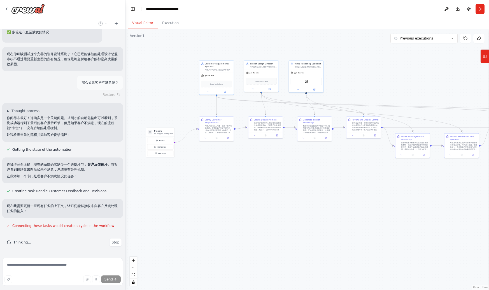
drag, startPoint x: 319, startPoint y: 176, endPoint x: 354, endPoint y: 180, distance: 34.9
click at [354, 180] on div ".deletable-edge-delete-btn { width: 20px; height: 20px; border: 0px solid #ffff…" at bounding box center [306, 159] width 363 height 261
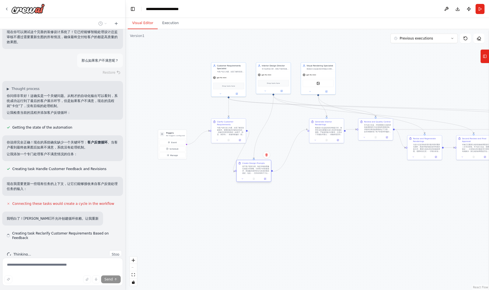
drag, startPoint x: 274, startPoint y: 126, endPoint x: 224, endPoint y: 220, distance: 106.0
click at [242, 174] on div "基于客户需求文档，制定详细的图像生成提示词策略。分析客户的装修需求，将抽象的需求转化为具体的视觉描述，包括： - 空间布局和尺寸比例 - 装修风格的关键视觉元…" at bounding box center [255, 169] width 27 height 9
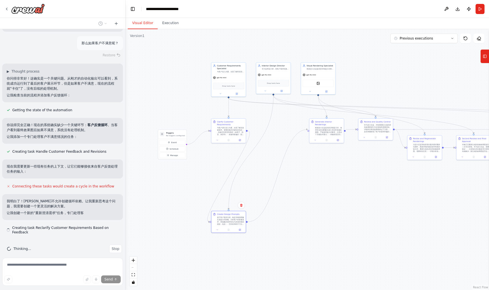
scroll to position [1100, 0]
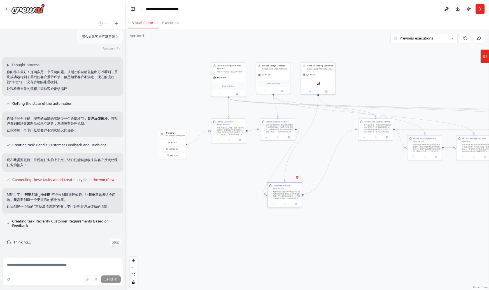
drag, startPoint x: 325, startPoint y: 126, endPoint x: 259, endPoint y: 235, distance: 127.7
click at [273, 199] on div "根据设计总监提供的详细提示词，使用专业的AI图像生成工具创作装修效果图。严格按照提示词要求，注意以下关键技术要点： - 准确表现空间的比例和布局 - 精确呈现…" at bounding box center [286, 194] width 27 height 9
drag, startPoint x: 272, startPoint y: 129, endPoint x: 220, endPoint y: 214, distance: 99.8
click at [253, 149] on div "基于客户需求文档，制定详细的图像生成提示词策略。分析客户的装修需求，将抽象的需求转化为具体的视觉描述，包括： - 空间布局和尺寸比例 - 装修风格的关键视觉元…" at bounding box center [266, 144] width 27 height 9
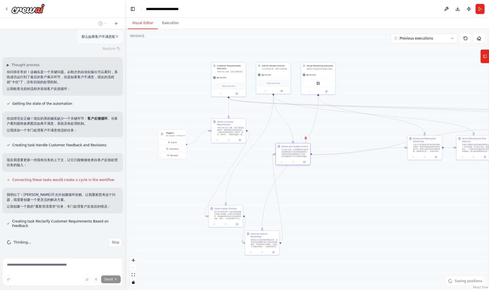
drag, startPoint x: 372, startPoint y: 128, endPoint x: 271, endPoint y: 155, distance: 104.5
click at [281, 155] on div "作为设计总监，对绘图团队生成的所有效果图进行专业审核和质量控制。详细评估每张效果图的以下方面： - 是否准确体现了客户的需求和偏好 - 装修风格是否统一且符合…" at bounding box center [294, 152] width 27 height 9
drag, startPoint x: 430, startPoint y: 146, endPoint x: 328, endPoint y: 152, distance: 102.1
click at [328, 152] on div "当设计总监审核发现问题并要求重新生图时，根据详细的修改指导和新的提示词，重新生成改进后的装修效果图。需要特别注意： - 仔细分析设计总监指出的具体问题 - 严…" at bounding box center [325, 152] width 27 height 9
drag, startPoint x: 469, startPoint y: 143, endPoint x: 340, endPoint y: 223, distance: 151.7
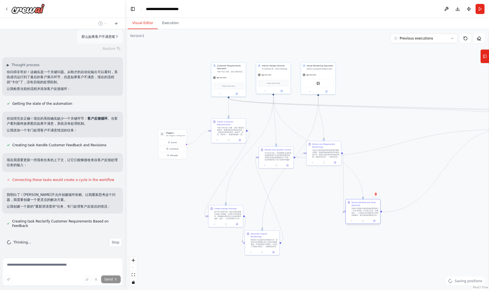
click at [351, 216] on div "对修正后重新生成的装修效果图进行二次专业审核。作为设计总监，需要验证： - 之前指出的问题是否已得到有效解决 - 新生成的效果图是否达到了预期的改进效果 - …" at bounding box center [364, 211] width 27 height 9
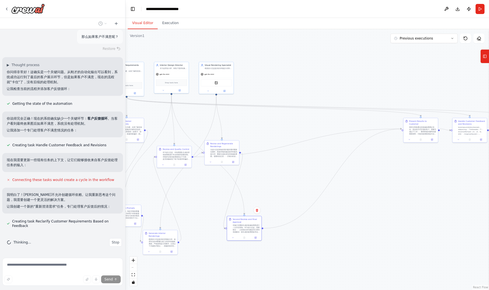
drag, startPoint x: 384, startPoint y: 174, endPoint x: 282, endPoint y: 174, distance: 101.9
click at [282, 174] on div ".deletable-edge-delete-btn { width: 20px; height: 20px; border: 0px solid #ffff…" at bounding box center [306, 159] width 363 height 261
drag, startPoint x: 413, startPoint y: 125, endPoint x: 270, endPoint y: 141, distance: 144.2
click at [387, 137] on div "将经过审核通过的装修效果图以专业、友好的方式呈现给客户。需要完成以下工作： - 整理和组织最终的效果图资料 - 为每张效果图准备专业的说明和介绍 - 突出设计…" at bounding box center [400, 132] width 27 height 9
drag, startPoint x: 461, startPoint y: 125, endPoint x: 316, endPoint y: 145, distance: 147.0
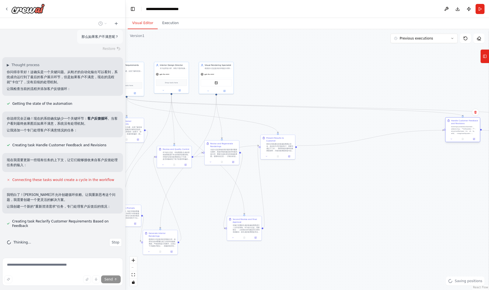
click at [451, 134] on div "Handle Customer Feedback and Revisions" at bounding box center [464, 126] width 27 height 15
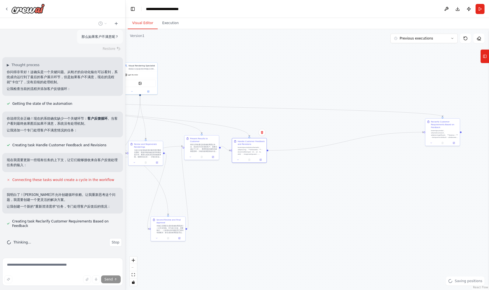
drag, startPoint x: 424, startPoint y: 158, endPoint x: 310, endPoint y: 158, distance: 114.0
click at [311, 158] on div ".deletable-edge-delete-btn { width: 20px; height: 20px; border: 0px solid #ffff…" at bounding box center [306, 159] width 363 height 261
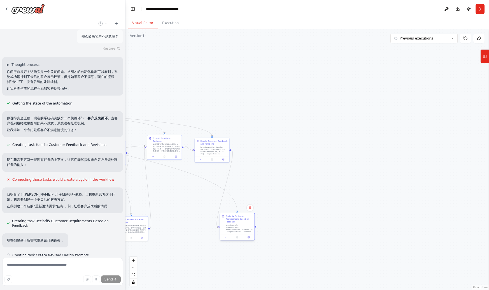
scroll to position [1114, 0]
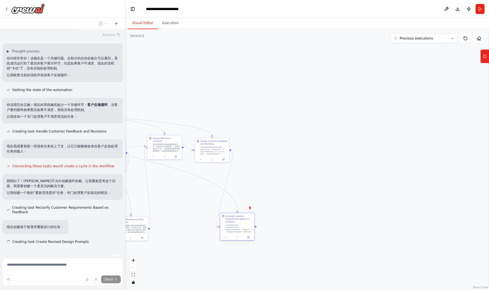
drag, startPoint x: 398, startPoint y: 129, endPoint x: 218, endPoint y: 219, distance: 201.4
click at [226, 224] on div at bounding box center [239, 228] width 27 height 9
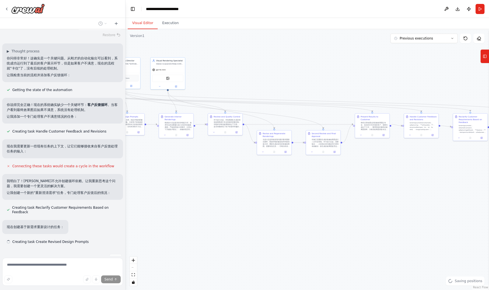
drag, startPoint x: 249, startPoint y: 180, endPoint x: 333, endPoint y: 176, distance: 84.7
click at [333, 176] on div ".deletable-edge-delete-btn { width: 20px; height: 20px; border: 0px solid #ffff…" at bounding box center [306, 159] width 363 height 261
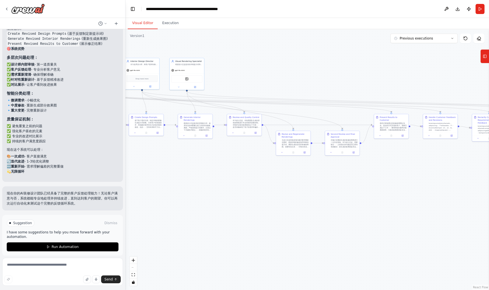
scroll to position [1580, 0]
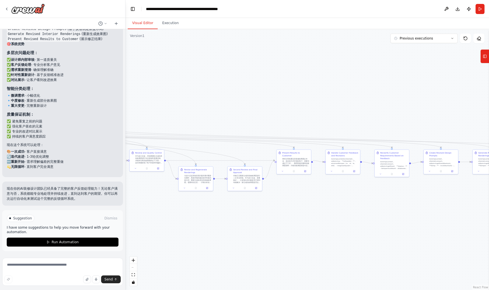
drag, startPoint x: 387, startPoint y: 200, endPoint x: 290, endPoint y: 235, distance: 103.7
click at [290, 235] on div ".deletable-edge-delete-btn { width: 20px; height: 20px; border: 0px solid #ffff…" at bounding box center [306, 159] width 363 height 261
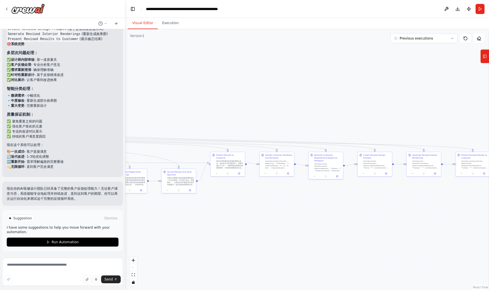
drag, startPoint x: 379, startPoint y: 210, endPoint x: 291, endPoint y: 212, distance: 87.9
click at [293, 212] on div ".deletable-edge-delete-btn { width: 20px; height: 20px; border: 0px solid #ffff…" at bounding box center [306, 159] width 363 height 261
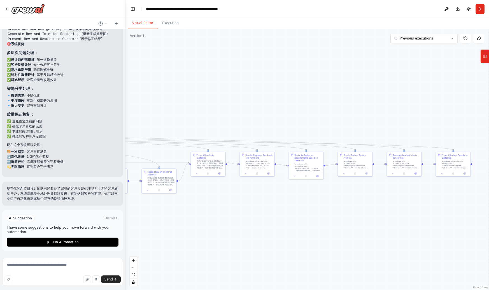
click at [367, 207] on div ".deletable-edge-delete-btn { width: 20px; height: 20px; border: 0px solid #ffff…" at bounding box center [306, 159] width 363 height 261
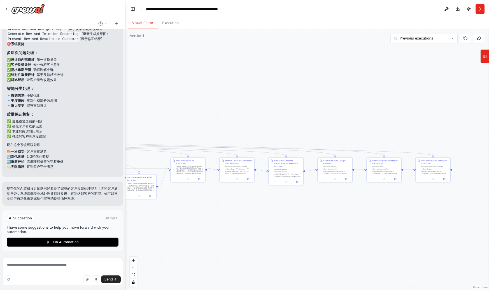
drag, startPoint x: 354, startPoint y: 188, endPoint x: 329, endPoint y: 193, distance: 25.3
click at [330, 193] on div ".deletable-edge-delete-btn { width: 20px; height: 20px; border: 0px solid #ffff…" at bounding box center [306, 159] width 363 height 261
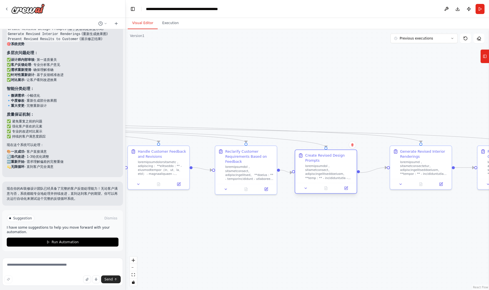
drag, startPoint x: 342, startPoint y: 170, endPoint x: 332, endPoint y: 173, distance: 9.7
click at [332, 173] on div at bounding box center [329, 172] width 48 height 16
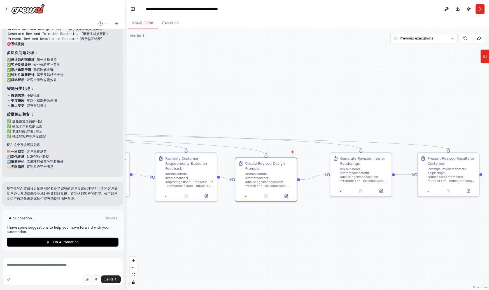
drag, startPoint x: 385, startPoint y: 206, endPoint x: 325, endPoint y: 213, distance: 60.3
click at [325, 213] on div ".deletable-edge-delete-btn { width: 20px; height: 20px; border: 0px solid #ffff…" at bounding box center [306, 159] width 363 height 261
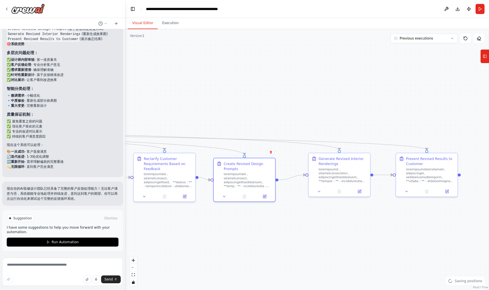
drag, startPoint x: 415, startPoint y: 215, endPoint x: 385, endPoint y: 214, distance: 29.7
click at [385, 215] on div ".deletable-edge-delete-btn { width: 20px; height: 20px; border: 0px solid #ffff…" at bounding box center [306, 159] width 363 height 261
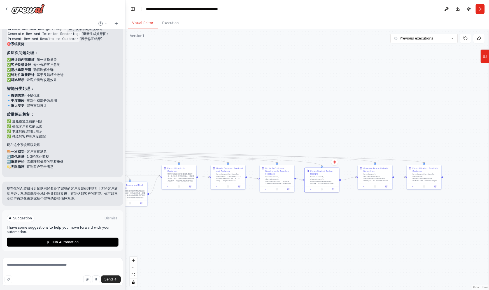
drag, startPoint x: 349, startPoint y: 228, endPoint x: 405, endPoint y: 207, distance: 59.7
click at [405, 207] on div ".deletable-edge-delete-btn { width: 20px; height: 20px; border: 0px solid #ffff…" at bounding box center [306, 159] width 363 height 261
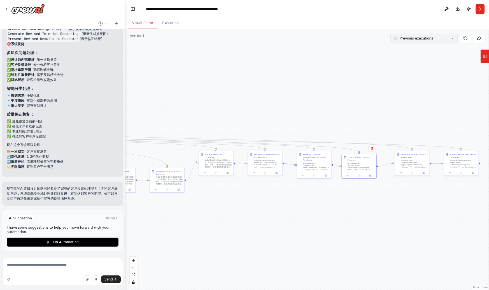
click at [442, 36] on button "Previous executions" at bounding box center [423, 39] width 67 height 10
click at [428, 51] on div "11m ago" at bounding box center [427, 48] width 56 height 4
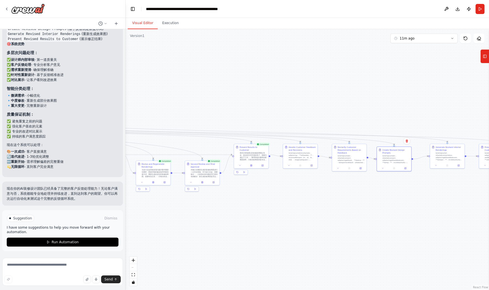
drag, startPoint x: 326, startPoint y: 115, endPoint x: 457, endPoint y: 93, distance: 132.9
click at [456, 94] on div ".deletable-edge-delete-btn { width: 20px; height: 20px; border: 0px solid #ffff…" at bounding box center [306, 159] width 363 height 261
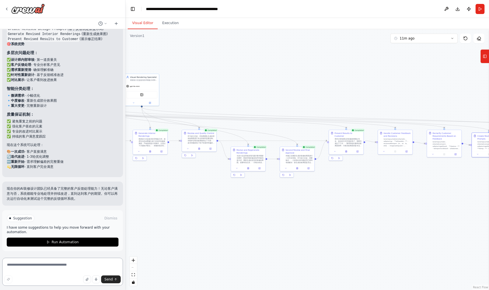
click at [77, 260] on textarea at bounding box center [62, 272] width 121 height 28
type textarea "**********"
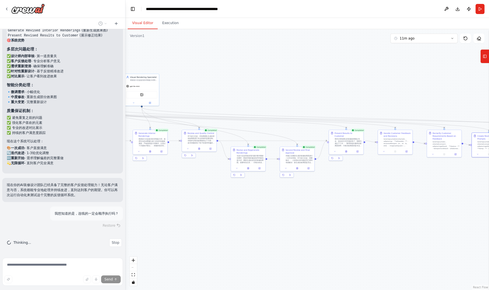
scroll to position [1584, 0]
drag, startPoint x: 307, startPoint y: 210, endPoint x: 239, endPoint y: 213, distance: 68.7
click at [244, 213] on div ".deletable-edge-delete-btn { width: 20px; height: 20px; border: 0px solid #ffff…" at bounding box center [306, 159] width 363 height 261
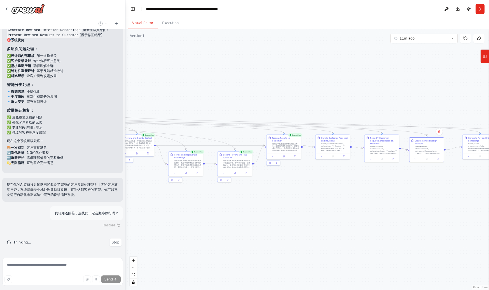
drag, startPoint x: 355, startPoint y: 176, endPoint x: 274, endPoint y: 184, distance: 81.9
click at [274, 184] on div ".deletable-edge-delete-btn { width: 20px; height: 20px; border: 0px solid #ffff…" at bounding box center [306, 159] width 363 height 261
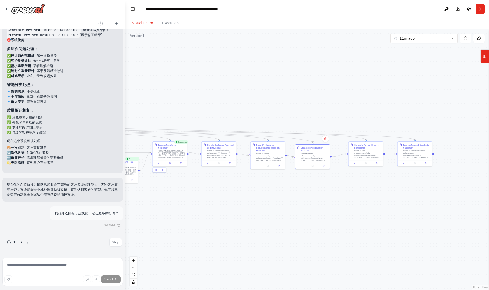
drag, startPoint x: 347, startPoint y: 176, endPoint x: 300, endPoint y: 168, distance: 47.1
click at [301, 168] on div ".deletable-edge-delete-btn { width: 20px; height: 20px; border: 0px solid #ffff…" at bounding box center [306, 159] width 363 height 261
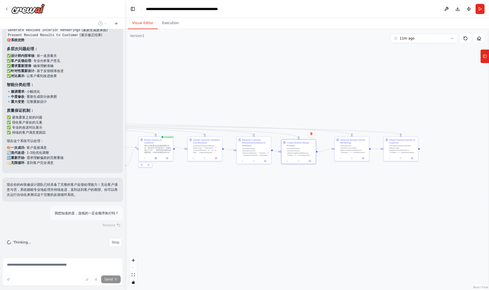
drag, startPoint x: 329, startPoint y: 208, endPoint x: 491, endPoint y: 225, distance: 163.3
click at [489, 225] on html "Hello! I'm the CrewAI assistant. What kind of automation do you want to build? …" at bounding box center [244, 145] width 489 height 290
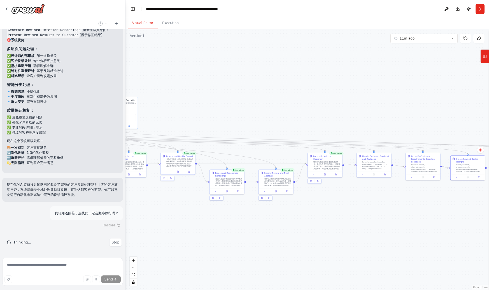
drag, startPoint x: 274, startPoint y: 224, endPoint x: 433, endPoint y: 222, distance: 158.5
click at [430, 222] on div ".deletable-edge-delete-btn { width: 20px; height: 20px; border: 0px solid #ffff…" at bounding box center [306, 159] width 363 height 261
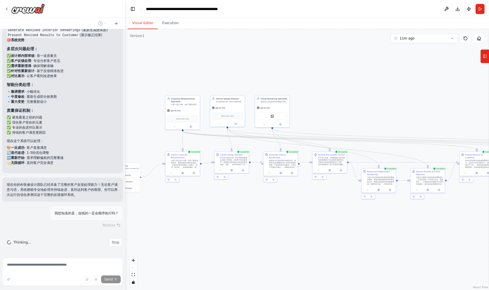
drag, startPoint x: 261, startPoint y: 224, endPoint x: 301, endPoint y: 223, distance: 39.8
click at [300, 224] on div ".deletable-edge-delete-btn { width: 20px; height: 20px; border: 0px solid #ffff…" at bounding box center [306, 159] width 363 height 261
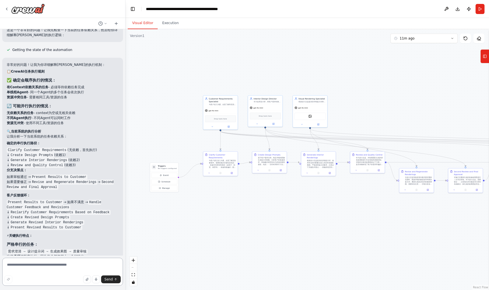
scroll to position [1803, 0]
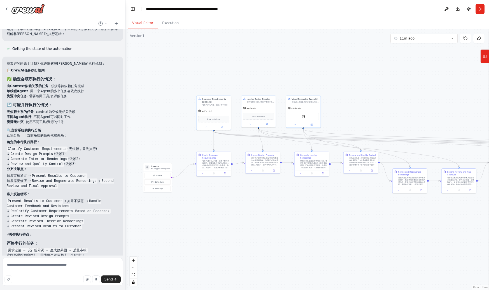
drag, startPoint x: 275, startPoint y: 209, endPoint x: 107, endPoint y: 204, distance: 167.8
click at [108, 205] on div "Hello! I'm the CrewAI assistant. What kind of automation do you want to build? …" at bounding box center [244, 145] width 489 height 290
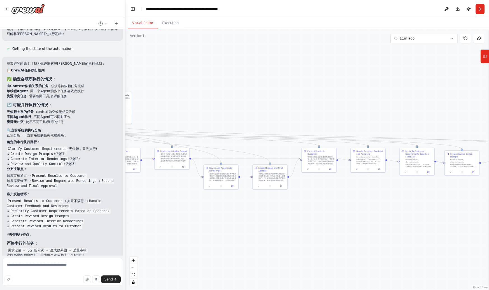
drag, startPoint x: 272, startPoint y: 210, endPoint x: 204, endPoint y: 208, distance: 67.8
click at [206, 209] on div ".deletable-edge-delete-btn { width: 20px; height: 20px; border: 0px solid #ffff…" at bounding box center [306, 159] width 363 height 261
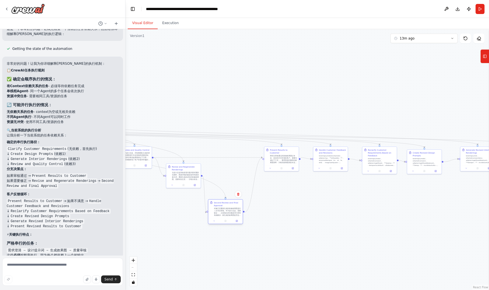
drag, startPoint x: 235, startPoint y: 171, endPoint x: 217, endPoint y: 236, distance: 67.4
click at [218, 216] on div "对修正后重新生成的装修效果图进行二次专业审核。作为设计总监，需要验证： - 之前指出的问题是否已得到有效解决 - 新生成的效果图是否达到了预期的改进效果 - …" at bounding box center [227, 211] width 27 height 9
drag, startPoint x: 190, startPoint y: 174, endPoint x: 179, endPoint y: 241, distance: 67.4
click at [179, 241] on div "当设计总监审核发现问题并要求重新生图时，根据详细的修改指导和新的提示词，重新生成改进后的装修效果图。需要特别注意： - 仔细分析设计总监指出的具体问题 - 严…" at bounding box center [177, 236] width 27 height 9
drag, startPoint x: 281, startPoint y: 157, endPoint x: 230, endPoint y: 167, distance: 52.7
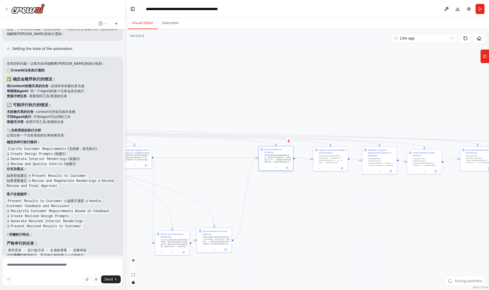
click at [264, 163] on div "将经过审核通过的装修效果图以专业、友好的方式呈现给客户。需要完成以下工作： - 整理和组织最终的效果图资料 - 为每张效果图准备专业的说明和介绍 - 突出设计…" at bounding box center [277, 158] width 27 height 9
drag, startPoint x: 339, startPoint y: 163, endPoint x: 283, endPoint y: 174, distance: 56.8
click at [286, 170] on div "Handle Customer Feedback and Revisions" at bounding box center [293, 161] width 34 height 18
drag, startPoint x: 388, startPoint y: 160, endPoint x: 323, endPoint y: 190, distance: 71.2
click at [368, 166] on div at bounding box center [381, 161] width 27 height 9
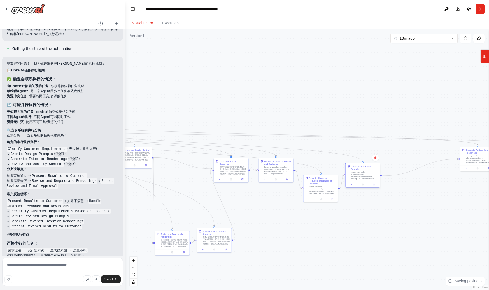
drag, startPoint x: 425, startPoint y: 168, endPoint x: 364, endPoint y: 182, distance: 62.0
click at [364, 182] on div at bounding box center [363, 184] width 34 height 6
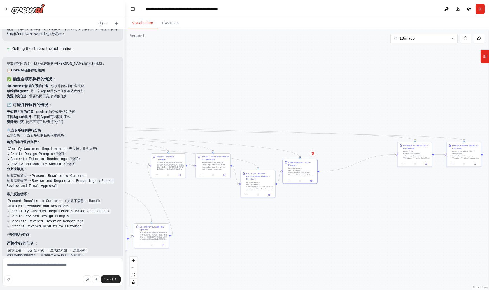
drag, startPoint x: 393, startPoint y: 215, endPoint x: 323, endPoint y: 207, distance: 70.1
click at [325, 208] on div ".deletable-edge-delete-btn { width: 20px; height: 20px; border: 0px solid #ffff…" at bounding box center [306, 159] width 363 height 261
drag, startPoint x: 402, startPoint y: 151, endPoint x: 350, endPoint y: 167, distance: 54.4
click at [350, 173] on div at bounding box center [360, 177] width 27 height 9
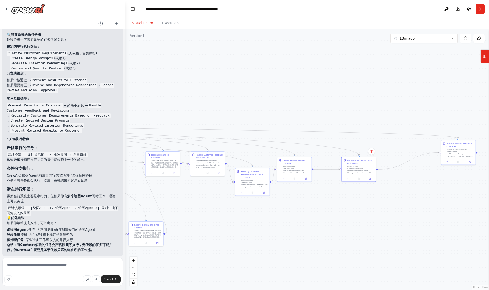
scroll to position [1905, 0]
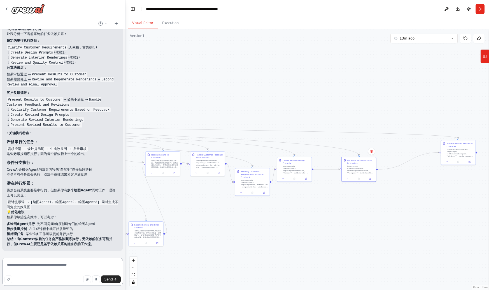
click at [82, 269] on textarea at bounding box center [62, 272] width 121 height 28
type textarea "**********"
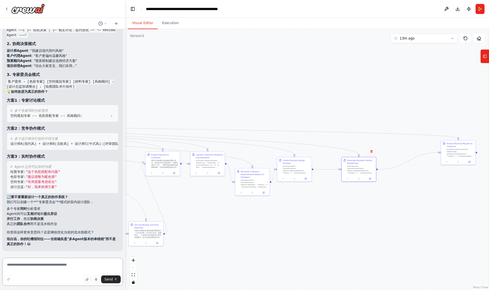
scroll to position [2279, 0]
type textarea "*"
type textarea "**********"
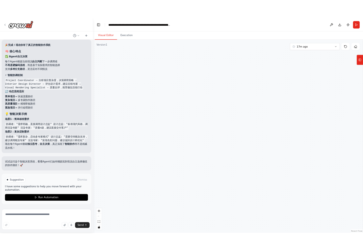
scroll to position [2935, 0]
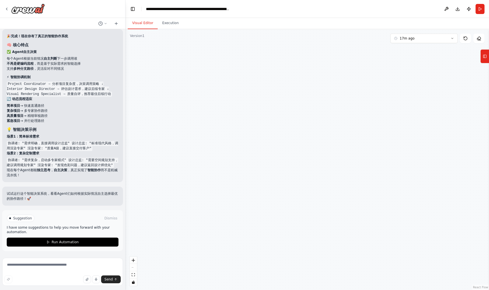
drag, startPoint x: 300, startPoint y: 173, endPoint x: 173, endPoint y: 162, distance: 128.1
click at [176, 164] on div ".deletable-edge-delete-btn { width: 20px; height: 20px; border: 0px solid #ffff…" at bounding box center [306, 159] width 363 height 261
drag, startPoint x: 256, startPoint y: 184, endPoint x: 208, endPoint y: 80, distance: 114.6
click at [208, 81] on div ".deletable-edge-delete-btn { width: 20px; height: 20px; border: 0px solid #ffff…" at bounding box center [306, 159] width 363 height 261
click at [134, 274] on icon "fit view" at bounding box center [133, 274] width 3 height 3
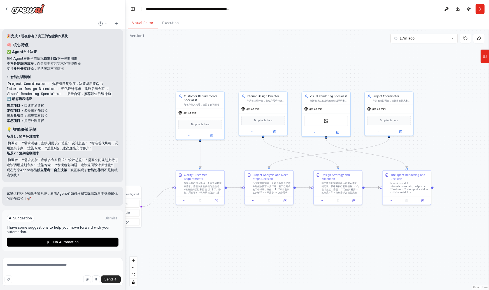
drag, startPoint x: 295, startPoint y: 243, endPoint x: 213, endPoint y: 240, distance: 82.4
click at [214, 241] on div ".deletable-edge-delete-btn { width: 20px; height: 20px; border: 0px solid #ffff…" at bounding box center [306, 159] width 363 height 261
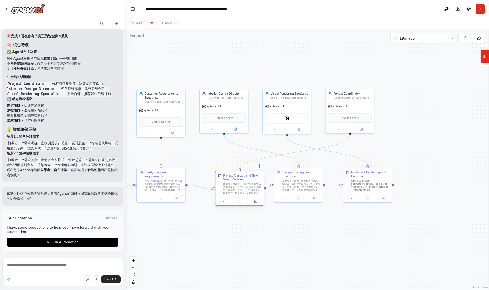
drag, startPoint x: 237, startPoint y: 183, endPoint x: 247, endPoint y: 186, distance: 10.9
click at [247, 186] on div "作为项目协调者，分析当前项目状态并智能决策下一步行动。基于已完成的工作成果，评估： 1. **项目复杂度判断** - 简单需求 vs 复杂需求 vs 特殊要求…" at bounding box center [242, 188] width 38 height 13
click at [351, 220] on div ".deletable-edge-delete-btn { width: 20px; height: 20px; border: 0px solid #ffff…" at bounding box center [306, 159] width 363 height 261
